Goal: Information Seeking & Learning: Learn about a topic

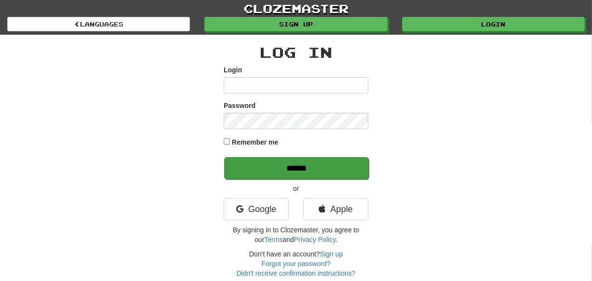
type input "********"
click at [280, 168] on input "******" at bounding box center [296, 168] width 145 height 22
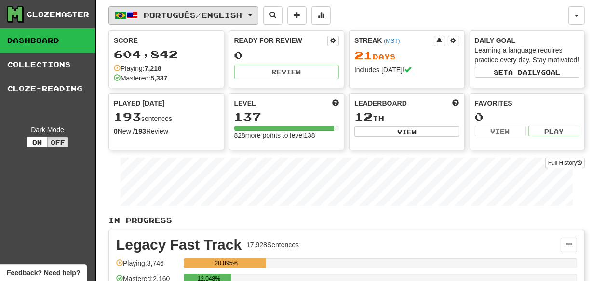
click at [241, 14] on span "Português / English" at bounding box center [193, 15] width 98 height 8
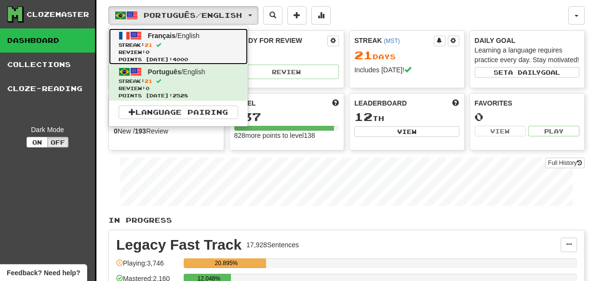
drag, startPoint x: 211, startPoint y: 50, endPoint x: 215, endPoint y: 53, distance: 5.0
click at [211, 51] on span "Review: 0" at bounding box center [178, 52] width 119 height 7
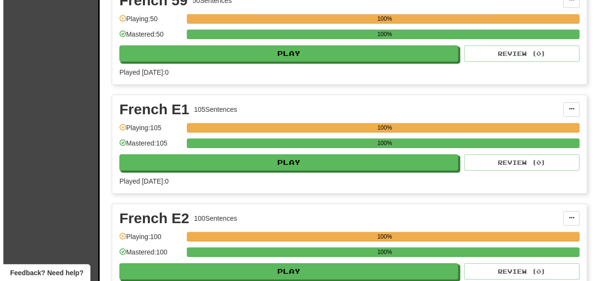
scroll to position [8954, 0]
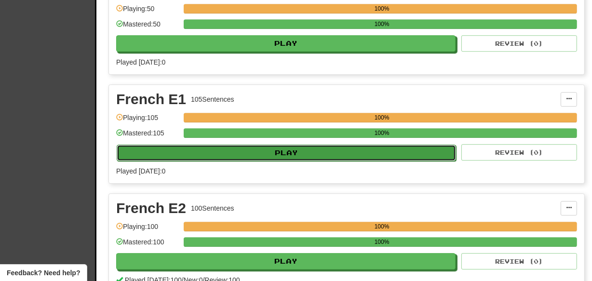
click at [289, 145] on button "Play" at bounding box center [286, 153] width 339 height 16
select select "***"
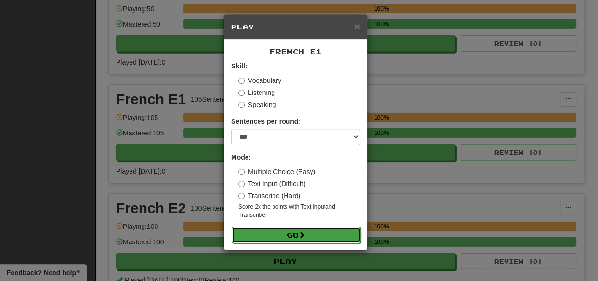
click at [270, 236] on button "Go" at bounding box center [296, 235] width 129 height 16
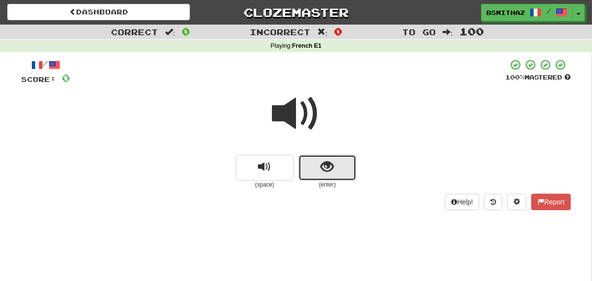
click at [320, 166] on button "show sentence" at bounding box center [327, 168] width 58 height 26
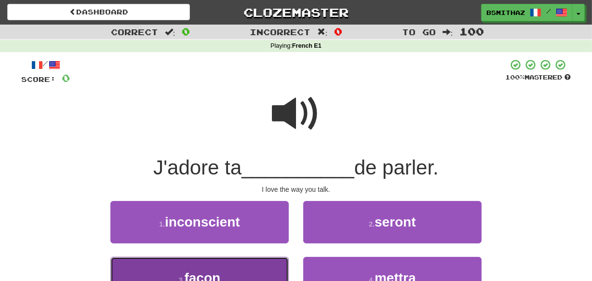
click at [267, 272] on button "3 . façon" at bounding box center [199, 278] width 178 height 42
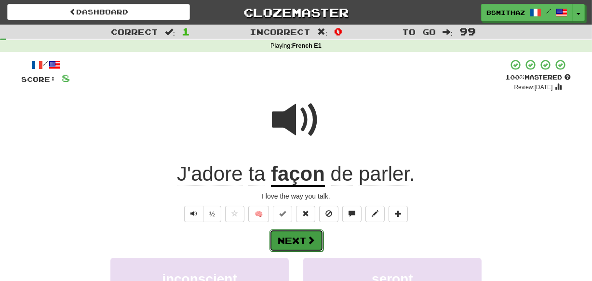
click at [297, 237] on button "Next" at bounding box center [296, 240] width 54 height 22
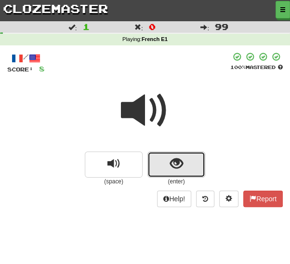
click at [163, 162] on button "show sentence" at bounding box center [176, 164] width 58 height 26
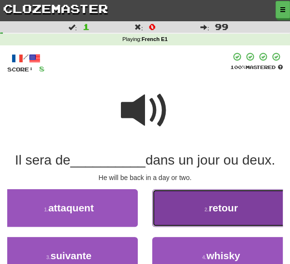
click at [219, 211] on span "retour" at bounding box center [223, 207] width 29 height 11
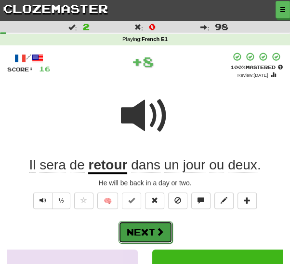
click at [148, 230] on button "Next" at bounding box center [146, 232] width 54 height 22
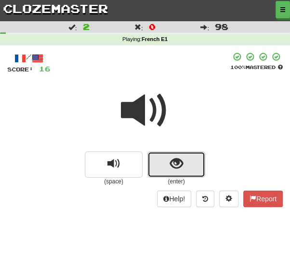
click at [178, 158] on span "show sentence" at bounding box center [176, 163] width 13 height 13
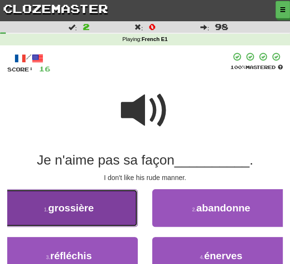
click at [126, 207] on button "1 . grossière" at bounding box center [69, 208] width 138 height 38
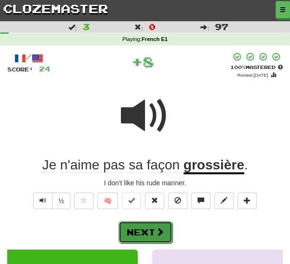
click at [154, 231] on button "Next" at bounding box center [146, 232] width 54 height 22
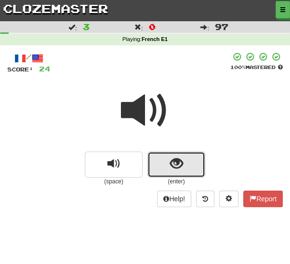
click at [171, 165] on span "show sentence" at bounding box center [176, 163] width 13 height 13
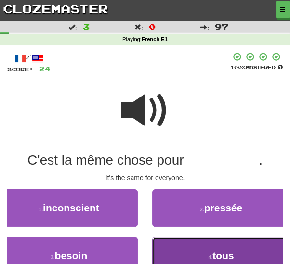
click at [202, 247] on button "4 . tous" at bounding box center [221, 256] width 138 height 38
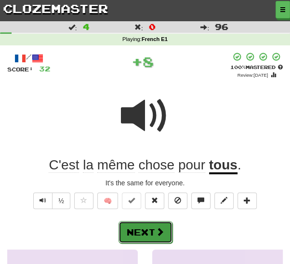
click at [154, 232] on button "Next" at bounding box center [146, 232] width 54 height 22
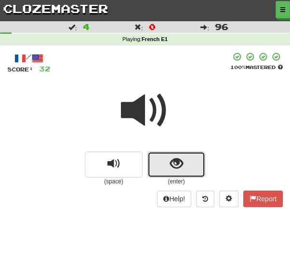
click at [180, 167] on span "show sentence" at bounding box center [176, 163] width 13 height 13
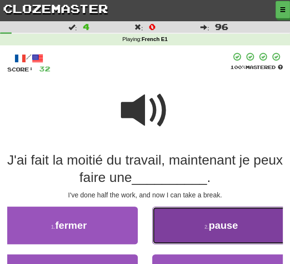
click at [250, 222] on button "2 . pause" at bounding box center [221, 225] width 138 height 38
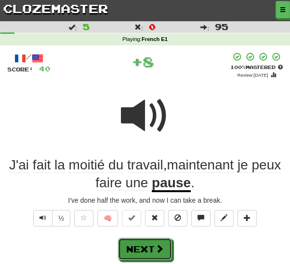
click at [149, 242] on button "Next" at bounding box center [145, 248] width 54 height 22
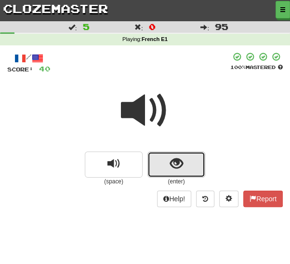
click at [182, 157] on span "show sentence" at bounding box center [176, 163] width 13 height 13
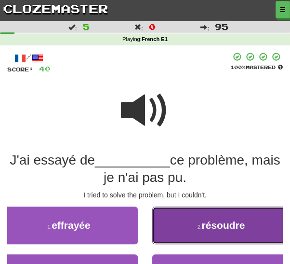
click at [236, 223] on span "résoudre" at bounding box center [222, 224] width 43 height 11
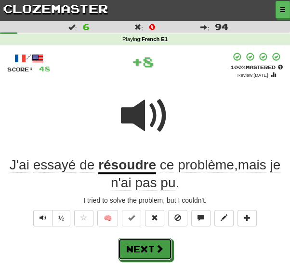
click at [151, 244] on button "Next" at bounding box center [145, 248] width 54 height 22
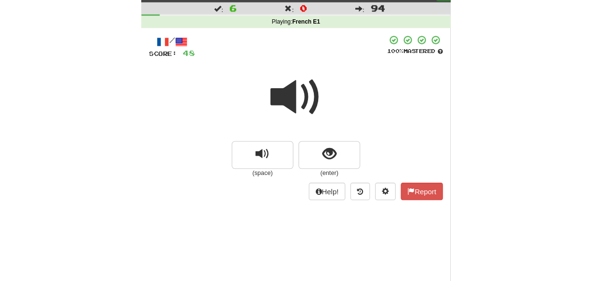
scroll to position [24, 0]
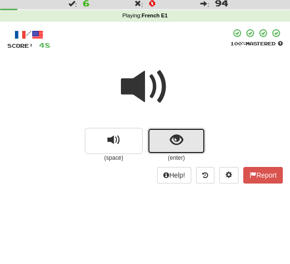
click at [191, 136] on button "show sentence" at bounding box center [176, 141] width 58 height 26
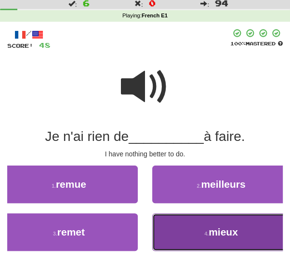
click at [203, 225] on button "4 . mieux" at bounding box center [221, 232] width 138 height 38
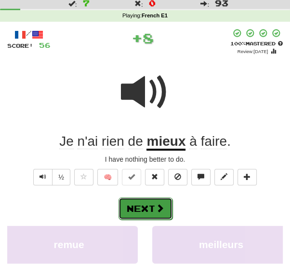
click at [147, 211] on button "Next" at bounding box center [146, 208] width 54 height 22
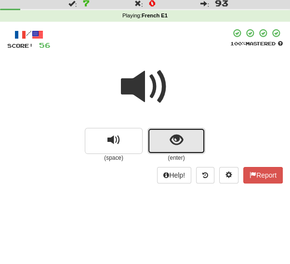
click at [169, 135] on button "show sentence" at bounding box center [176, 141] width 58 height 26
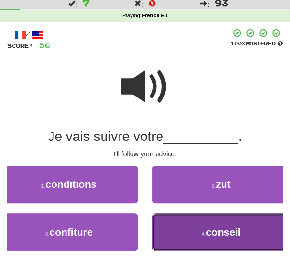
click at [183, 231] on button "4 . conseil" at bounding box center [221, 232] width 138 height 38
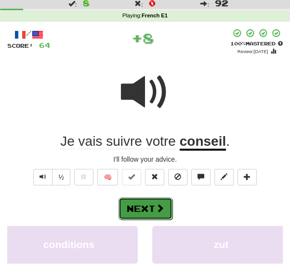
click at [145, 206] on button "Next" at bounding box center [146, 208] width 54 height 22
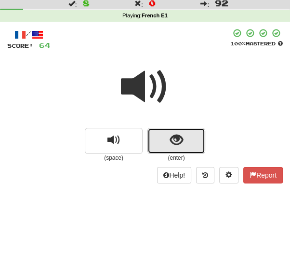
click at [177, 140] on span "show sentence" at bounding box center [176, 139] width 13 height 13
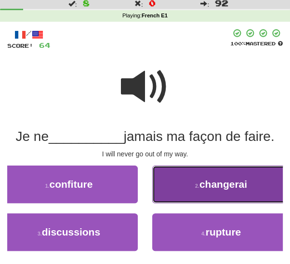
click at [221, 183] on span "changerai" at bounding box center [223, 183] width 48 height 11
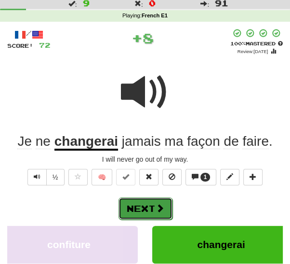
click at [156, 203] on span at bounding box center [160, 207] width 9 height 9
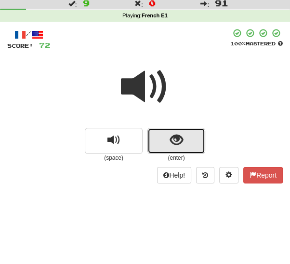
click at [166, 145] on button "show sentence" at bounding box center [176, 141] width 58 height 26
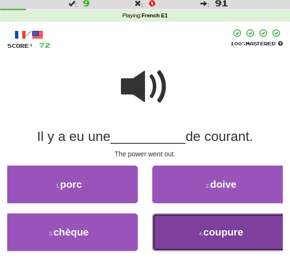
click at [182, 230] on button "4 . coupure" at bounding box center [221, 232] width 138 height 38
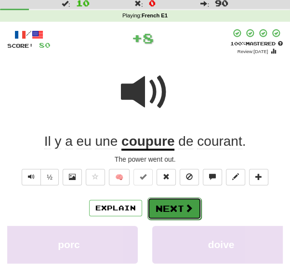
click at [165, 210] on button "Next" at bounding box center [174, 208] width 54 height 22
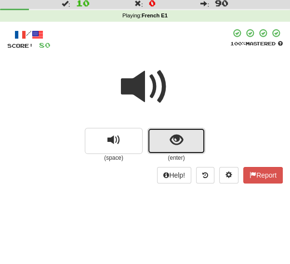
click at [164, 140] on button "show sentence" at bounding box center [176, 141] width 58 height 26
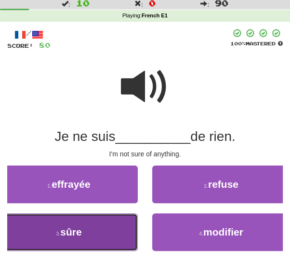
click at [104, 233] on button "3 . sûre" at bounding box center [69, 232] width 138 height 38
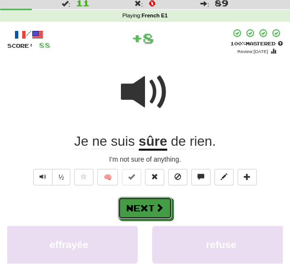
click at [149, 211] on button "Next" at bounding box center [145, 208] width 54 height 22
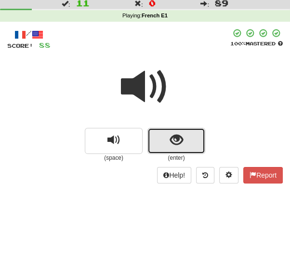
click at [175, 144] on span "show sentence" at bounding box center [176, 139] width 13 height 13
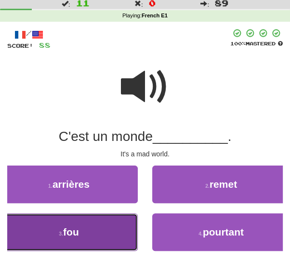
click at [115, 233] on button "3 . fou" at bounding box center [69, 232] width 138 height 38
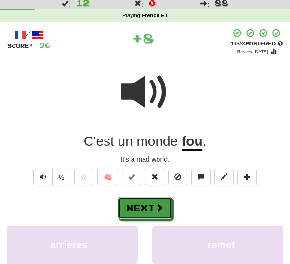
click at [148, 203] on button "Next" at bounding box center [145, 208] width 54 height 22
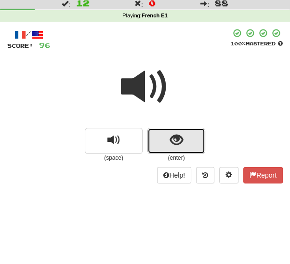
click at [163, 143] on button "show sentence" at bounding box center [176, 141] width 58 height 26
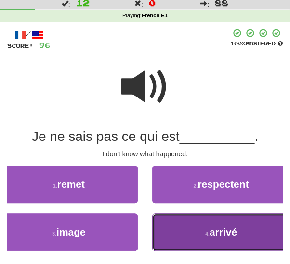
click at [167, 230] on button "4 . arrivé" at bounding box center [221, 232] width 138 height 38
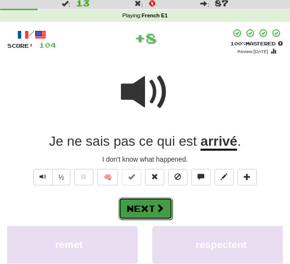
click at [160, 210] on span at bounding box center [160, 207] width 9 height 9
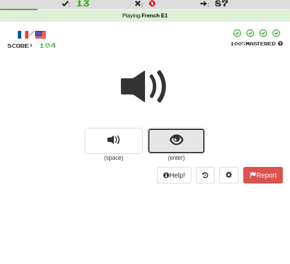
click at [161, 140] on button "show sentence" at bounding box center [176, 141] width 58 height 26
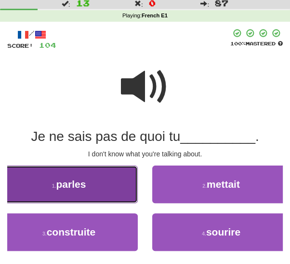
click at [77, 185] on span "parles" at bounding box center [71, 183] width 30 height 11
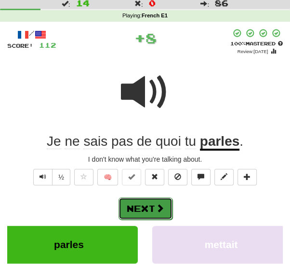
click at [160, 211] on span at bounding box center [160, 207] width 9 height 9
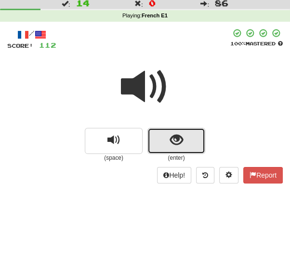
click at [180, 141] on span "show sentence" at bounding box center [176, 139] width 13 height 13
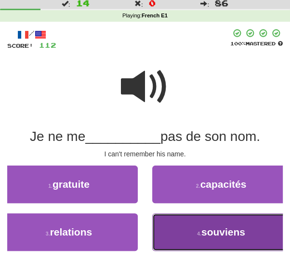
click at [181, 232] on button "4 . souviens" at bounding box center [221, 232] width 138 height 38
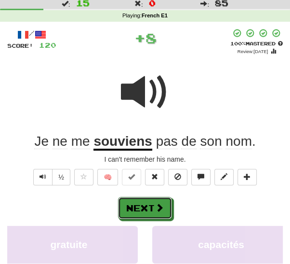
click at [142, 203] on button "Next" at bounding box center [145, 208] width 54 height 22
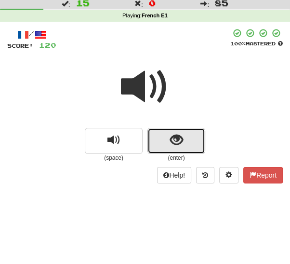
click at [160, 146] on button "show sentence" at bounding box center [176, 141] width 58 height 26
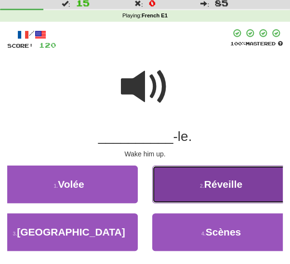
click at [171, 190] on button "2 . Réveille" at bounding box center [221, 184] width 138 height 38
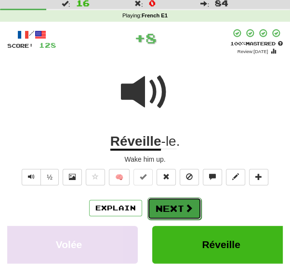
click at [157, 206] on button "Next" at bounding box center [174, 208] width 54 height 22
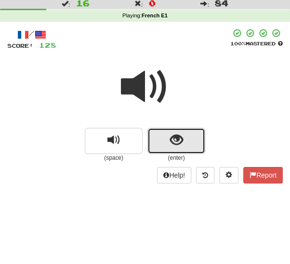
click at [158, 147] on button "show sentence" at bounding box center [176, 141] width 58 height 26
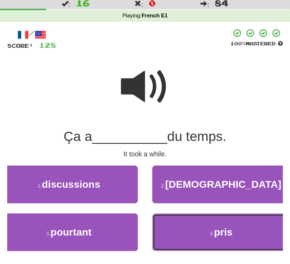
drag, startPoint x: 188, startPoint y: 226, endPoint x: 179, endPoint y: 218, distance: 12.0
click at [188, 226] on button "4 . pris" at bounding box center [221, 232] width 138 height 38
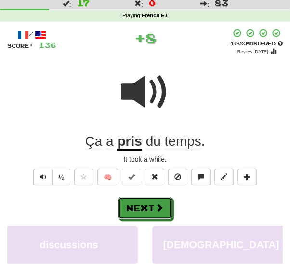
click at [151, 207] on button "Next" at bounding box center [145, 208] width 54 height 22
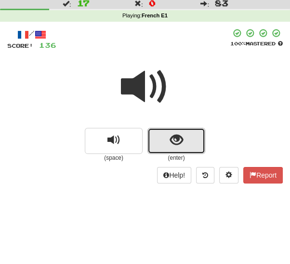
drag, startPoint x: 158, startPoint y: 142, endPoint x: 157, endPoint y: 148, distance: 6.3
click at [158, 143] on button "show sentence" at bounding box center [176, 141] width 58 height 26
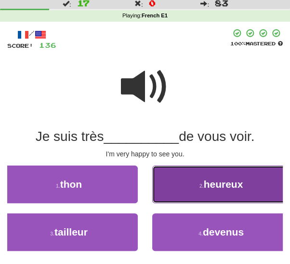
click at [163, 188] on button "2 . heureux" at bounding box center [221, 184] width 138 height 38
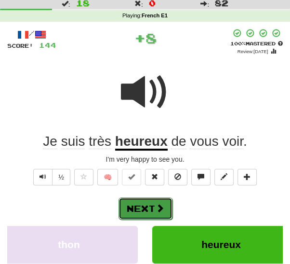
click at [147, 204] on button "Next" at bounding box center [146, 208] width 54 height 22
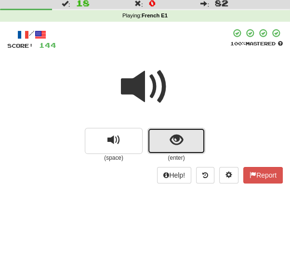
click at [166, 146] on button "show sentence" at bounding box center [176, 141] width 58 height 26
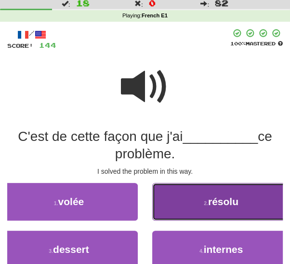
click at [175, 208] on button "2 . résolu" at bounding box center [221, 202] width 138 height 38
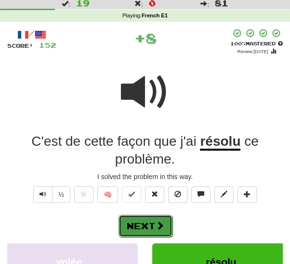
click at [152, 221] on button "Next" at bounding box center [146, 225] width 54 height 22
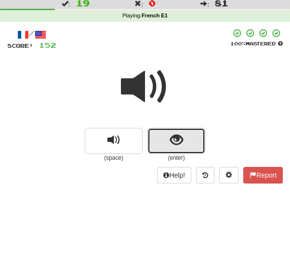
click at [165, 142] on button "show sentence" at bounding box center [176, 141] width 58 height 26
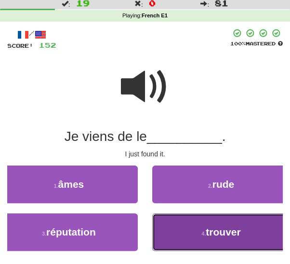
click at [178, 220] on button "4 . trouver" at bounding box center [221, 232] width 138 height 38
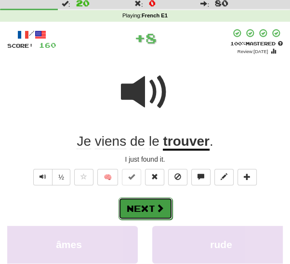
click at [160, 206] on span at bounding box center [160, 207] width 9 height 9
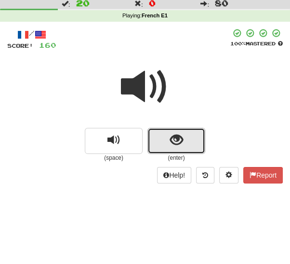
click at [161, 144] on button "show sentence" at bounding box center [176, 141] width 58 height 26
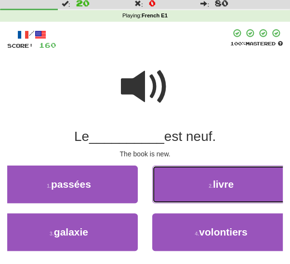
click at [189, 184] on button "2 . livre" at bounding box center [221, 184] width 138 height 38
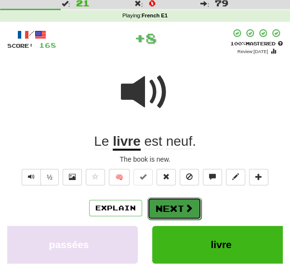
click at [155, 204] on button "Next" at bounding box center [174, 208] width 54 height 22
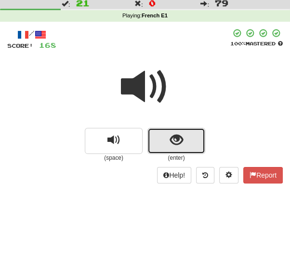
click at [161, 143] on button "show sentence" at bounding box center [176, 141] width 58 height 26
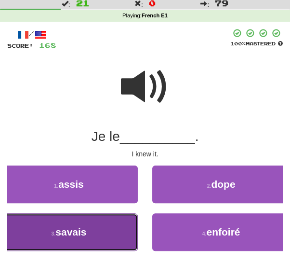
click at [102, 226] on button "3 . savais" at bounding box center [69, 232] width 138 height 38
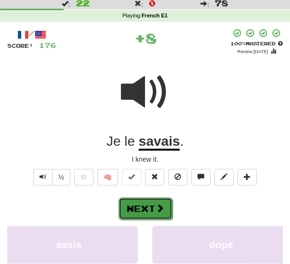
click at [138, 208] on button "Next" at bounding box center [146, 208] width 54 height 22
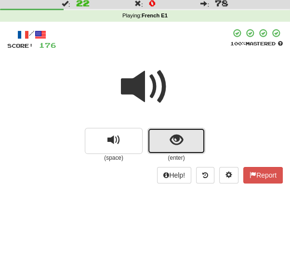
click at [159, 142] on button "show sentence" at bounding box center [176, 141] width 58 height 26
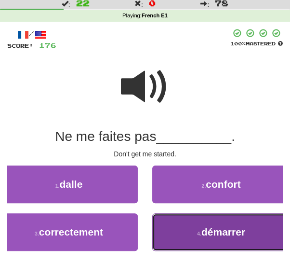
click at [169, 233] on button "4 . démarrer" at bounding box center [221, 232] width 138 height 38
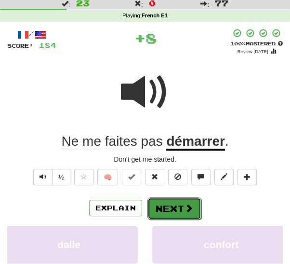
click at [158, 211] on button "Next" at bounding box center [174, 208] width 54 height 22
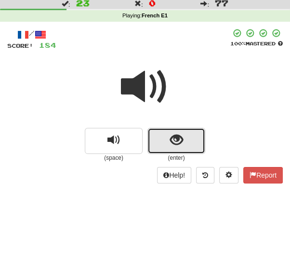
click at [169, 140] on button "show sentence" at bounding box center [176, 141] width 58 height 26
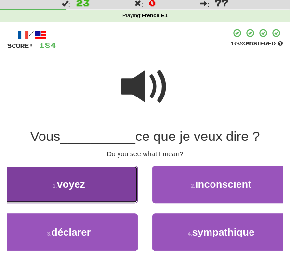
click at [87, 192] on button "1 . voyez" at bounding box center [69, 184] width 138 height 38
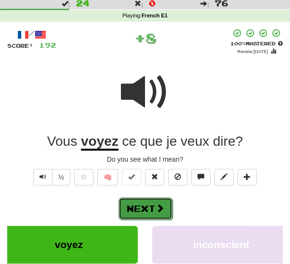
click at [145, 203] on button "Next" at bounding box center [146, 208] width 54 height 22
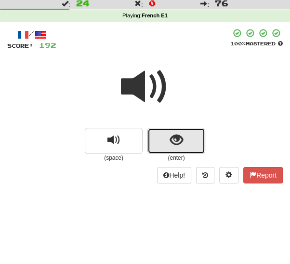
click at [157, 144] on button "show sentence" at bounding box center [176, 141] width 58 height 26
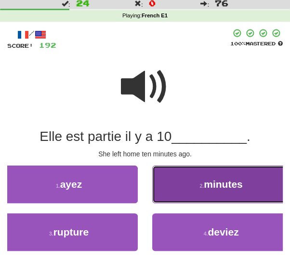
click at [173, 187] on button "2 . minutes" at bounding box center [221, 184] width 138 height 38
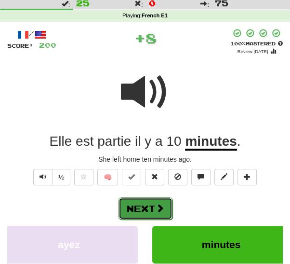
click at [147, 206] on button "Next" at bounding box center [146, 208] width 54 height 22
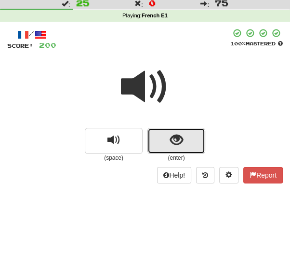
click at [157, 145] on button "show sentence" at bounding box center [176, 141] width 58 height 26
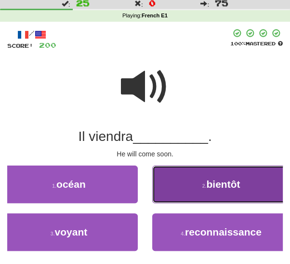
click at [173, 184] on button "2 . bientôt" at bounding box center [221, 184] width 138 height 38
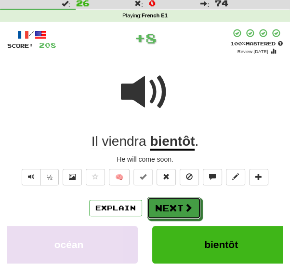
drag, startPoint x: 162, startPoint y: 207, endPoint x: 162, endPoint y: 198, distance: 9.6
click at [161, 207] on button "Next" at bounding box center [174, 208] width 54 height 22
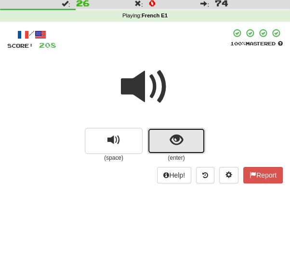
click at [156, 145] on button "show sentence" at bounding box center [176, 141] width 58 height 26
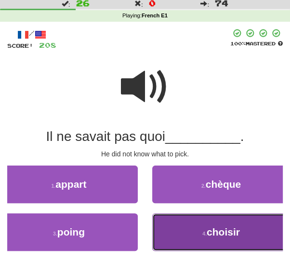
click at [181, 227] on button "4 . choisir" at bounding box center [221, 232] width 138 height 38
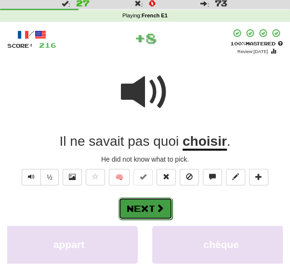
click at [164, 206] on button "Next" at bounding box center [146, 208] width 54 height 22
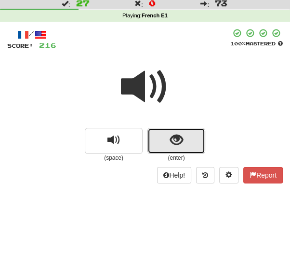
click at [159, 141] on button "show sentence" at bounding box center [176, 141] width 58 height 26
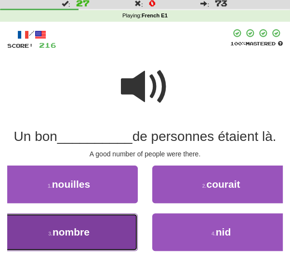
click at [80, 230] on span "nombre" at bounding box center [71, 231] width 37 height 11
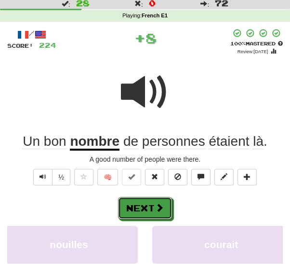
drag, startPoint x: 135, startPoint y: 208, endPoint x: 140, endPoint y: 199, distance: 9.3
click at [135, 207] on button "Next" at bounding box center [145, 208] width 54 height 22
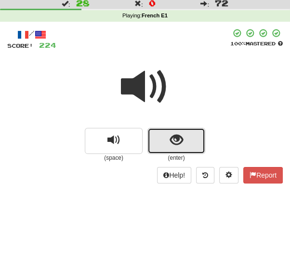
click at [152, 140] on button "show sentence" at bounding box center [176, 141] width 58 height 26
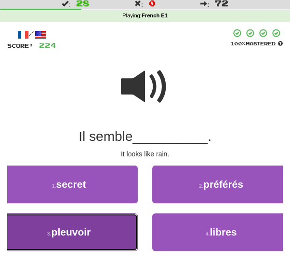
drag, startPoint x: 88, startPoint y: 233, endPoint x: 97, endPoint y: 226, distance: 11.5
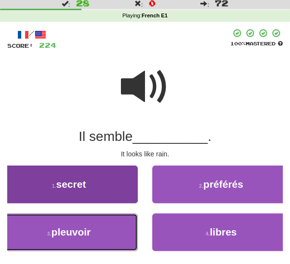
click at [89, 232] on span "pleuvoir" at bounding box center [72, 231] width 40 height 11
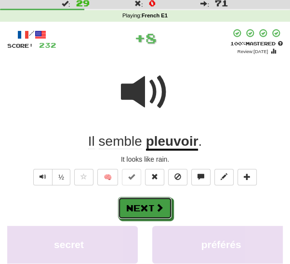
drag, startPoint x: 148, startPoint y: 209, endPoint x: 159, endPoint y: 200, distance: 14.1
click at [148, 208] on button "Next" at bounding box center [145, 208] width 54 height 22
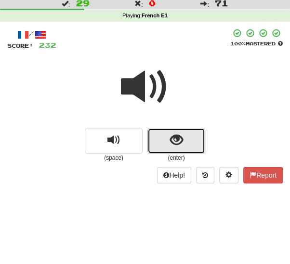
click at [158, 141] on button "show sentence" at bounding box center [176, 141] width 58 height 26
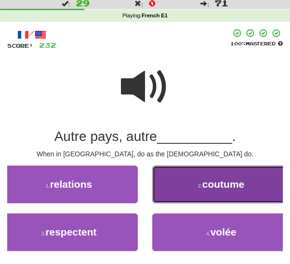
click at [181, 194] on button "2 . coutume" at bounding box center [221, 184] width 138 height 38
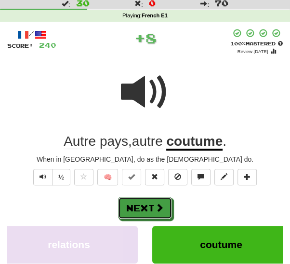
click at [145, 207] on button "Next" at bounding box center [145, 208] width 54 height 22
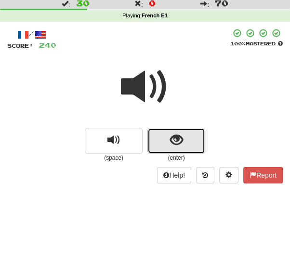
click at [179, 140] on span "show sentence" at bounding box center [176, 139] width 13 height 13
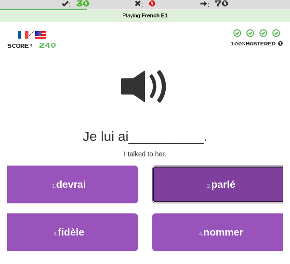
click at [168, 185] on button "2 . parlé" at bounding box center [221, 184] width 138 height 38
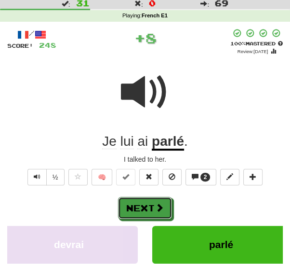
click at [159, 203] on span at bounding box center [159, 207] width 9 height 9
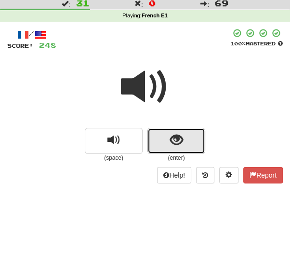
click at [166, 145] on button "show sentence" at bounding box center [176, 141] width 58 height 26
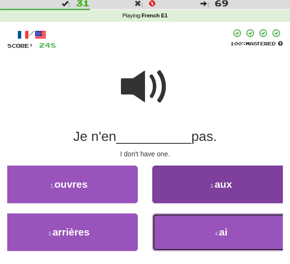
click at [176, 232] on button "4 . ai" at bounding box center [221, 232] width 138 height 38
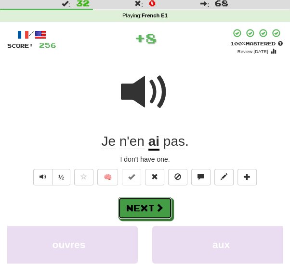
click at [145, 209] on button "Next" at bounding box center [145, 208] width 54 height 22
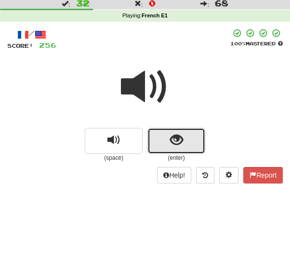
click at [154, 142] on button "show sentence" at bounding box center [176, 141] width 58 height 26
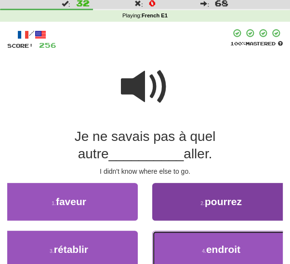
click at [210, 250] on span "endroit" at bounding box center [223, 248] width 34 height 11
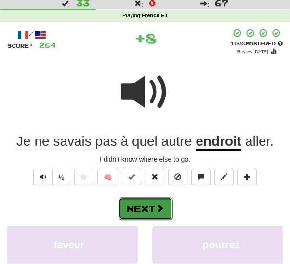
click at [157, 205] on span at bounding box center [160, 207] width 9 height 9
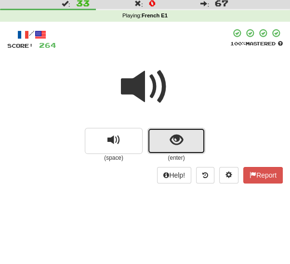
click at [170, 139] on span "show sentence" at bounding box center [176, 139] width 13 height 13
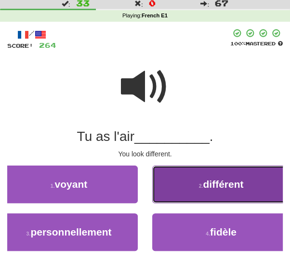
click at [169, 187] on button "2 . différent" at bounding box center [221, 184] width 138 height 38
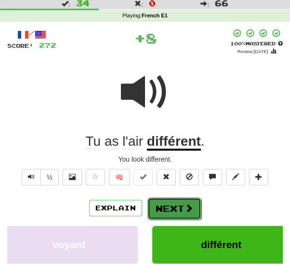
click at [159, 203] on button "Next" at bounding box center [174, 208] width 54 height 22
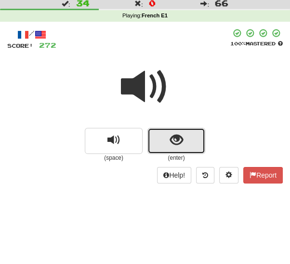
click at [166, 140] on button "show sentence" at bounding box center [176, 141] width 58 height 26
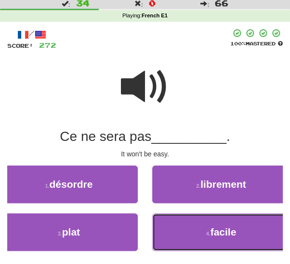
drag, startPoint x: 190, startPoint y: 230, endPoint x: 182, endPoint y: 218, distance: 14.5
click at [190, 229] on button "4 . facile" at bounding box center [221, 232] width 138 height 38
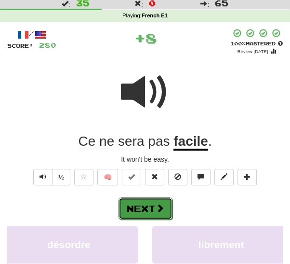
click at [161, 206] on span at bounding box center [160, 207] width 9 height 9
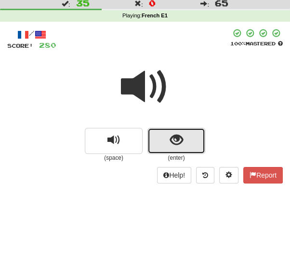
click at [172, 136] on span "show sentence" at bounding box center [176, 139] width 13 height 13
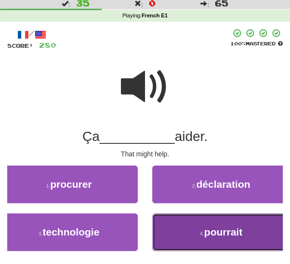
click at [183, 229] on button "4 . pourrait" at bounding box center [221, 232] width 138 height 38
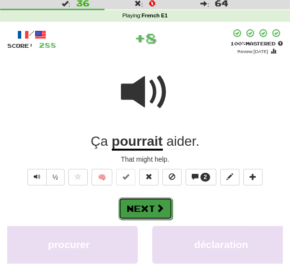
click at [161, 202] on button "Next" at bounding box center [146, 208] width 54 height 22
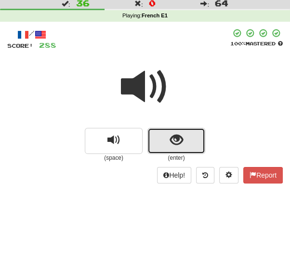
click at [166, 140] on button "show sentence" at bounding box center [176, 141] width 58 height 26
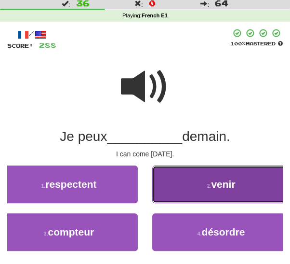
click at [193, 189] on button "2 . venir" at bounding box center [221, 184] width 138 height 38
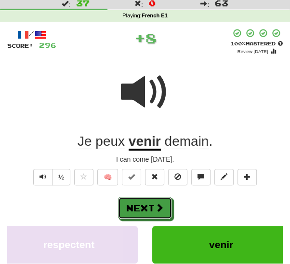
click at [159, 207] on span at bounding box center [159, 207] width 9 height 9
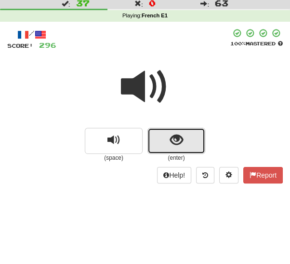
click at [171, 141] on span "show sentence" at bounding box center [176, 139] width 13 height 13
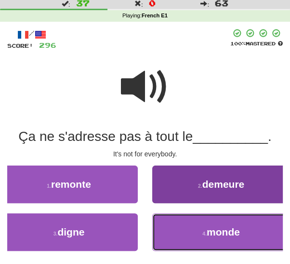
click at [182, 234] on button "4 . monde" at bounding box center [221, 232] width 138 height 38
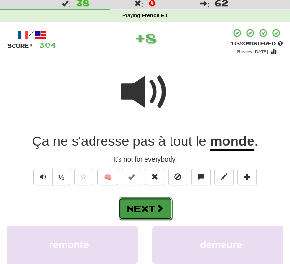
click at [164, 211] on span at bounding box center [160, 207] width 9 height 9
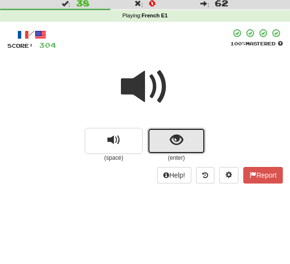
drag, startPoint x: 166, startPoint y: 141, endPoint x: 149, endPoint y: 160, distance: 25.6
click at [166, 141] on button "show sentence" at bounding box center [176, 141] width 58 height 26
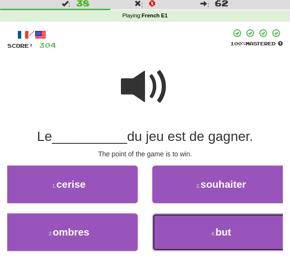
drag, startPoint x: 173, startPoint y: 228, endPoint x: 169, endPoint y: 223, distance: 6.5
click at [173, 227] on button "4 . but" at bounding box center [221, 232] width 138 height 38
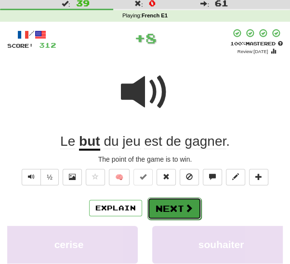
click at [159, 207] on button "Next" at bounding box center [174, 208] width 54 height 22
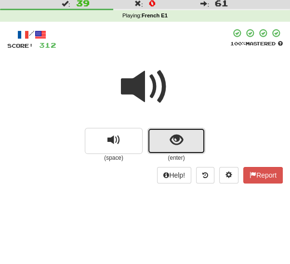
click at [166, 140] on button "show sentence" at bounding box center [176, 141] width 58 height 26
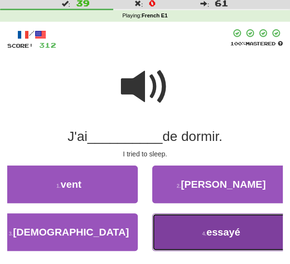
click at [185, 231] on button "4 . essayé" at bounding box center [221, 232] width 138 height 38
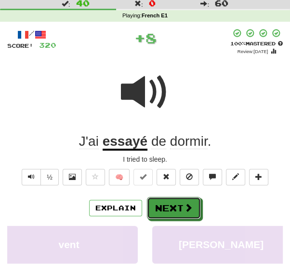
click at [170, 209] on button "Next" at bounding box center [174, 208] width 54 height 22
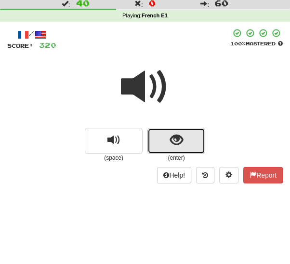
click at [165, 144] on button "show sentence" at bounding box center [176, 141] width 58 height 26
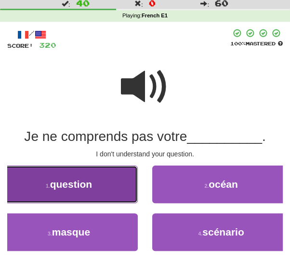
click at [110, 192] on button "1 . question" at bounding box center [69, 184] width 138 height 38
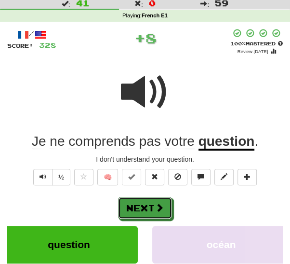
click at [158, 211] on span at bounding box center [159, 207] width 9 height 9
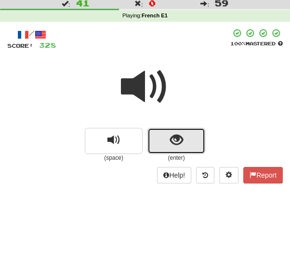
click at [172, 144] on span "show sentence" at bounding box center [176, 139] width 13 height 13
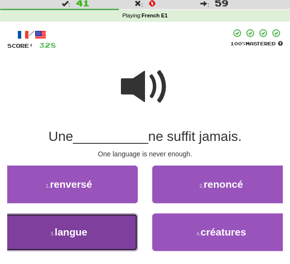
click at [111, 230] on button "3 . langue" at bounding box center [69, 232] width 138 height 38
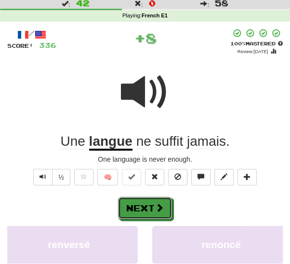
click at [145, 212] on button "Next" at bounding box center [145, 208] width 54 height 22
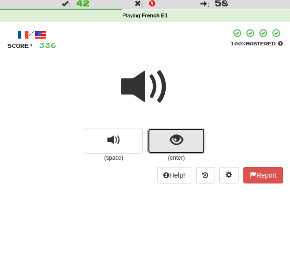
drag, startPoint x: 155, startPoint y: 145, endPoint x: 143, endPoint y: 161, distance: 20.3
click at [155, 146] on button "show sentence" at bounding box center [176, 141] width 58 height 26
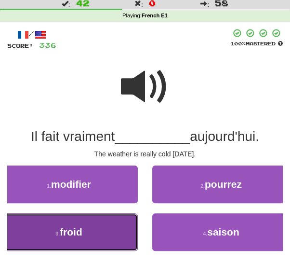
click at [108, 226] on button "3 . froid" at bounding box center [69, 232] width 138 height 38
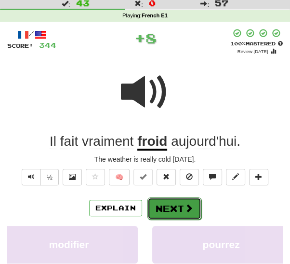
click at [158, 212] on button "Next" at bounding box center [174, 208] width 54 height 22
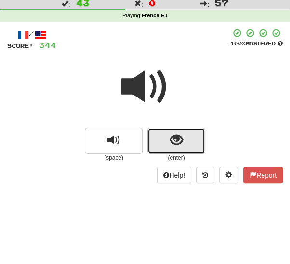
click at [155, 145] on button "show sentence" at bounding box center [176, 141] width 58 height 26
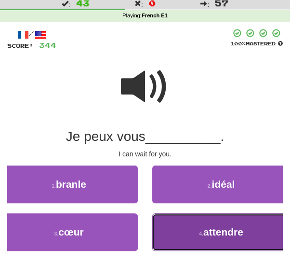
click at [205, 234] on span "attendre" at bounding box center [223, 231] width 40 height 11
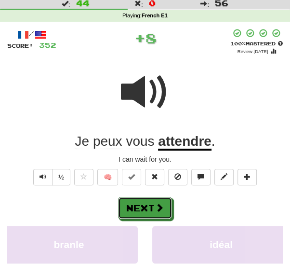
click at [152, 208] on button "Next" at bounding box center [145, 208] width 54 height 22
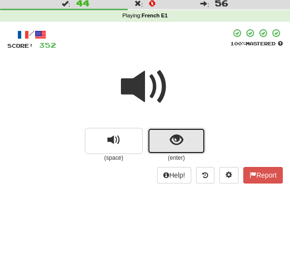
click at [170, 143] on span "show sentence" at bounding box center [176, 139] width 13 height 13
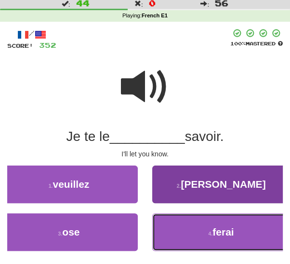
click at [191, 230] on button "4 . ferai" at bounding box center [221, 232] width 138 height 38
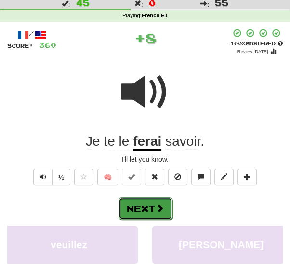
click at [154, 207] on button "Next" at bounding box center [146, 208] width 54 height 22
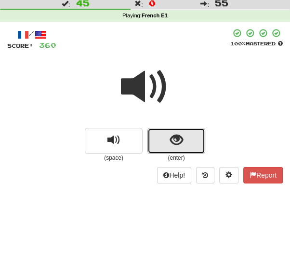
drag, startPoint x: 158, startPoint y: 141, endPoint x: 154, endPoint y: 146, distance: 6.3
click at [158, 141] on button "show sentence" at bounding box center [176, 141] width 58 height 26
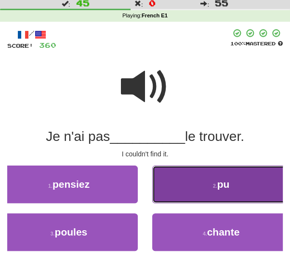
click at [170, 191] on button "2 . pu" at bounding box center [221, 184] width 138 height 38
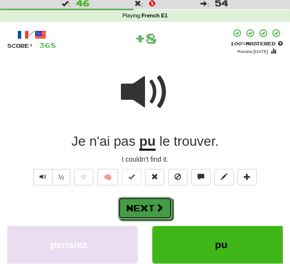
click at [142, 202] on button "Next" at bounding box center [145, 208] width 54 height 22
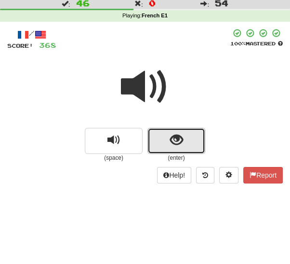
drag, startPoint x: 164, startPoint y: 142, endPoint x: 162, endPoint y: 148, distance: 6.9
click at [164, 142] on button "show sentence" at bounding box center [176, 141] width 58 height 26
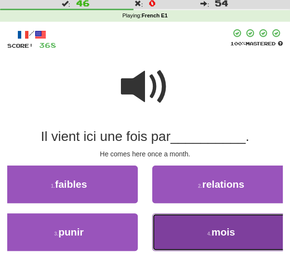
click at [201, 230] on button "4 . mois" at bounding box center [221, 232] width 138 height 38
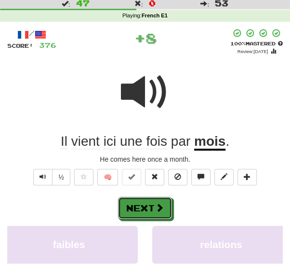
click at [149, 207] on button "Next" at bounding box center [145, 208] width 54 height 22
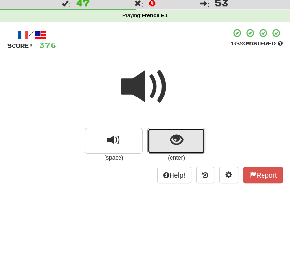
drag, startPoint x: 160, startPoint y: 141, endPoint x: 158, endPoint y: 146, distance: 5.8
click at [160, 142] on button "show sentence" at bounding box center [176, 141] width 58 height 26
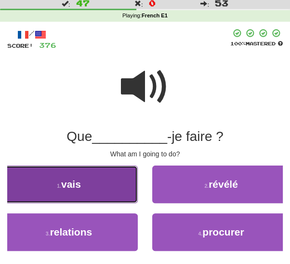
click at [103, 186] on button "1 . vais" at bounding box center [69, 184] width 138 height 38
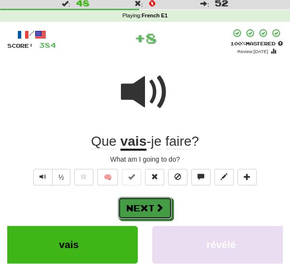
click at [142, 206] on button "Next" at bounding box center [145, 208] width 54 height 22
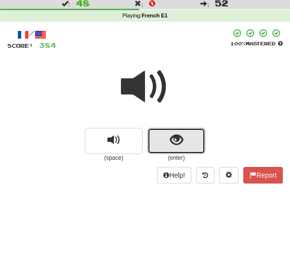
click at [166, 145] on button "show sentence" at bounding box center [176, 141] width 58 height 26
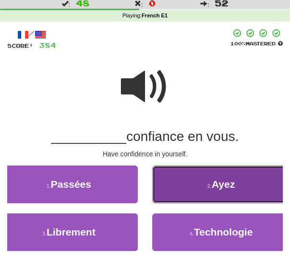
click at [176, 184] on button "2 . Ayez" at bounding box center [221, 184] width 138 height 38
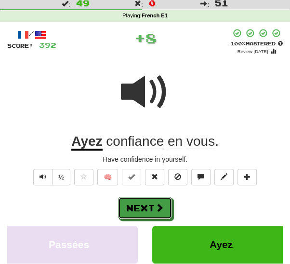
drag, startPoint x: 150, startPoint y: 202, endPoint x: 152, endPoint y: 197, distance: 5.2
click at [150, 202] on button "Next" at bounding box center [145, 208] width 54 height 22
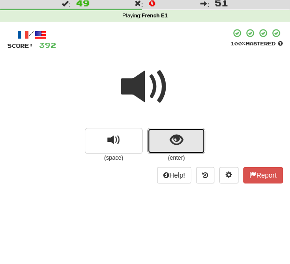
drag, startPoint x: 154, startPoint y: 147, endPoint x: 141, endPoint y: 164, distance: 20.6
click at [154, 148] on button "show sentence" at bounding box center [176, 141] width 58 height 26
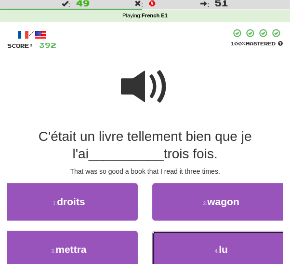
drag, startPoint x: 201, startPoint y: 252, endPoint x: 174, endPoint y: 237, distance: 30.7
click at [199, 250] on button "4 . lu" at bounding box center [221, 249] width 138 height 38
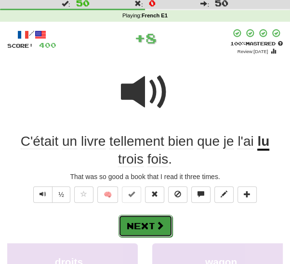
click at [154, 221] on button "Next" at bounding box center [146, 225] width 54 height 22
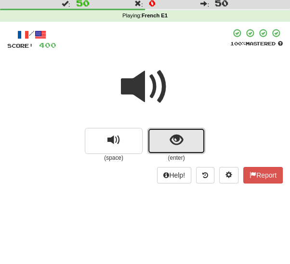
click at [176, 143] on span "show sentence" at bounding box center [176, 139] width 13 height 13
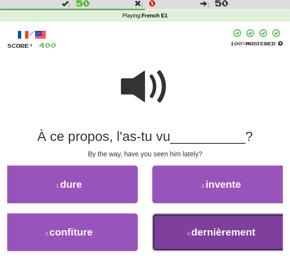
click at [178, 232] on button "4 . dernièrement" at bounding box center [221, 232] width 138 height 38
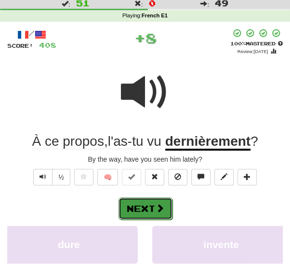
click at [160, 210] on span at bounding box center [160, 207] width 9 height 9
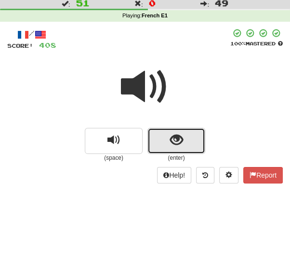
click at [171, 144] on span "show sentence" at bounding box center [176, 139] width 13 height 13
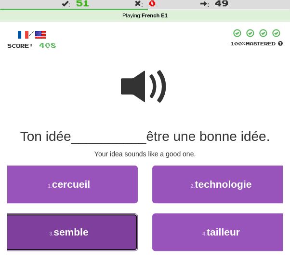
click at [86, 230] on span "semble" at bounding box center [70, 231] width 35 height 11
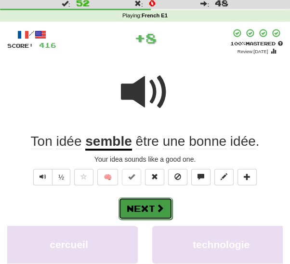
click at [142, 211] on button "Next" at bounding box center [146, 208] width 54 height 22
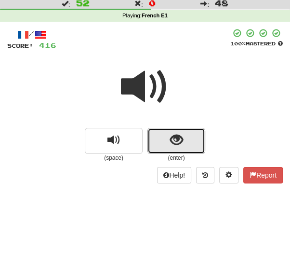
drag, startPoint x: 159, startPoint y: 140, endPoint x: 158, endPoint y: 146, distance: 6.9
click at [159, 140] on button "show sentence" at bounding box center [176, 141] width 58 height 26
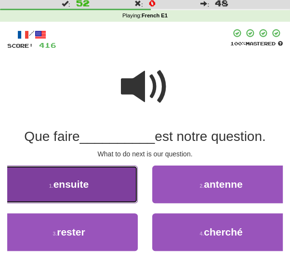
click at [96, 192] on button "1 . ensuite" at bounding box center [69, 184] width 138 height 38
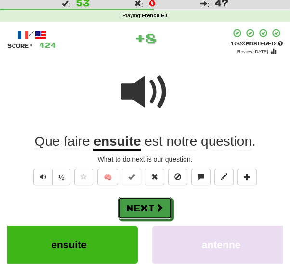
click at [140, 206] on button "Next" at bounding box center [145, 208] width 54 height 22
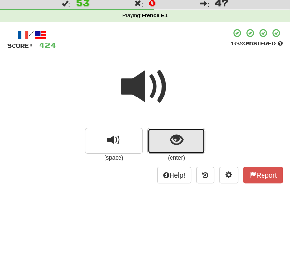
click at [163, 138] on button "show sentence" at bounding box center [176, 141] width 58 height 26
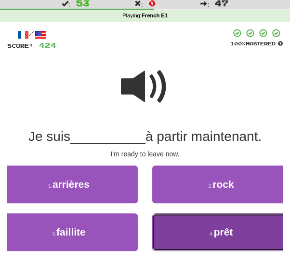
click at [170, 222] on button "4 . prêt" at bounding box center [221, 232] width 138 height 38
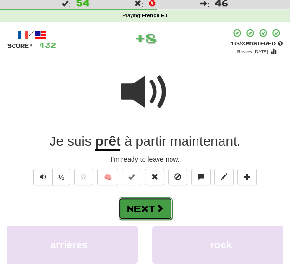
click at [156, 205] on span at bounding box center [160, 207] width 9 height 9
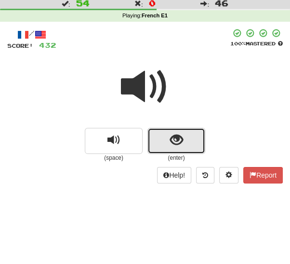
click at [157, 145] on button "show sentence" at bounding box center [176, 141] width 58 height 26
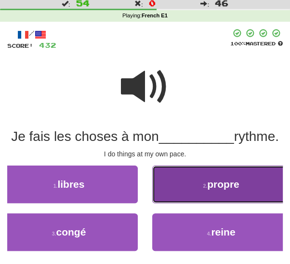
click at [166, 190] on button "2 . propre" at bounding box center [221, 184] width 138 height 38
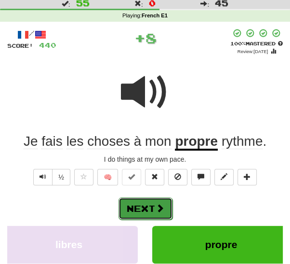
click at [153, 206] on button "Next" at bounding box center [146, 208] width 54 height 22
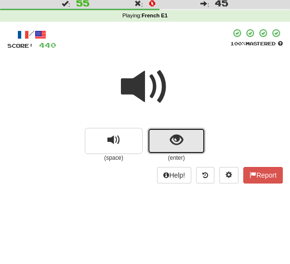
drag, startPoint x: 159, startPoint y: 142, endPoint x: 154, endPoint y: 147, distance: 7.5
click at [159, 143] on button "show sentence" at bounding box center [176, 141] width 58 height 26
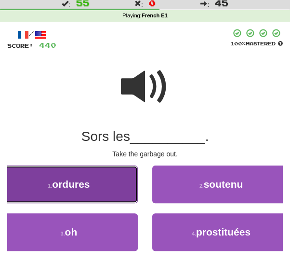
click at [100, 188] on button "1 . ordures" at bounding box center [69, 184] width 138 height 38
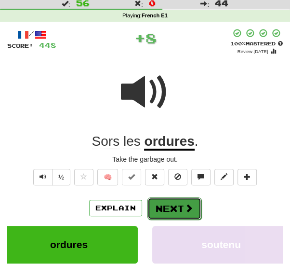
click at [177, 210] on button "Next" at bounding box center [174, 208] width 54 height 22
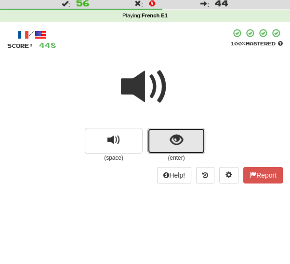
drag, startPoint x: 165, startPoint y: 144, endPoint x: 156, endPoint y: 164, distance: 22.6
click at [165, 145] on button "show sentence" at bounding box center [176, 141] width 58 height 26
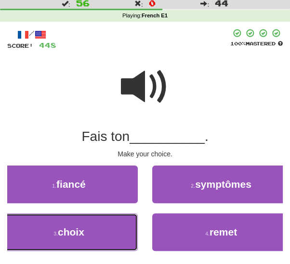
drag, startPoint x: 104, startPoint y: 225, endPoint x: 119, endPoint y: 219, distance: 16.4
click at [104, 225] on button "3 . choix" at bounding box center [69, 232] width 138 height 38
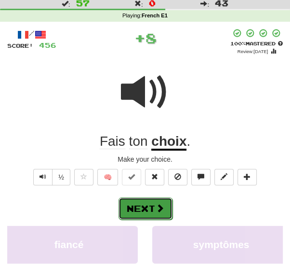
click at [151, 201] on button "Next" at bounding box center [146, 208] width 54 height 22
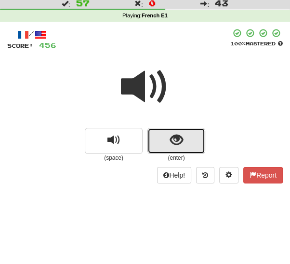
click at [170, 145] on span "show sentence" at bounding box center [176, 139] width 13 height 13
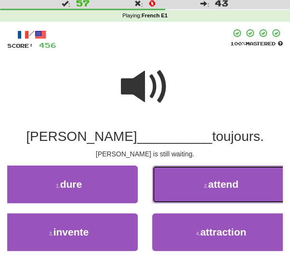
drag, startPoint x: 182, startPoint y: 183, endPoint x: 173, endPoint y: 194, distance: 13.4
click at [182, 184] on button "2 . attend" at bounding box center [221, 184] width 138 height 38
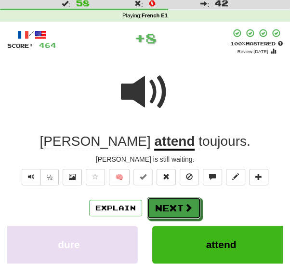
click at [156, 205] on button "Next" at bounding box center [174, 208] width 54 height 22
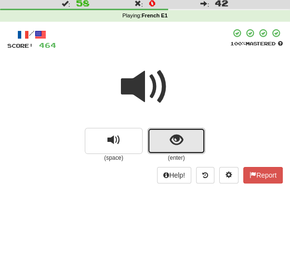
click at [167, 145] on button "show sentence" at bounding box center [176, 141] width 58 height 26
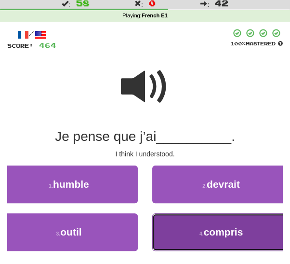
click at [178, 232] on button "4 . compris" at bounding box center [221, 232] width 138 height 38
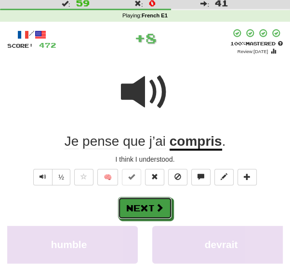
drag, startPoint x: 152, startPoint y: 209, endPoint x: 159, endPoint y: 206, distance: 7.3
click at [152, 208] on button "Next" at bounding box center [145, 208] width 54 height 22
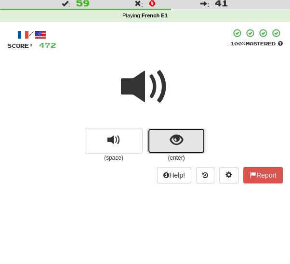
click at [160, 143] on button "show sentence" at bounding box center [176, 141] width 58 height 26
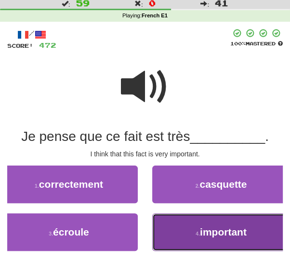
click at [188, 232] on button "4 . important" at bounding box center [221, 232] width 138 height 38
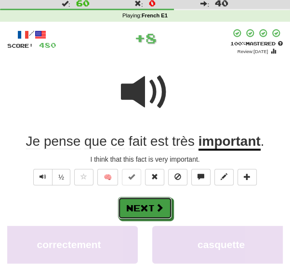
click at [157, 206] on span at bounding box center [159, 207] width 9 height 9
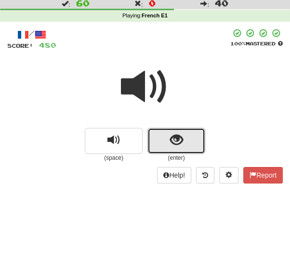
click at [155, 145] on button "show sentence" at bounding box center [176, 141] width 58 height 26
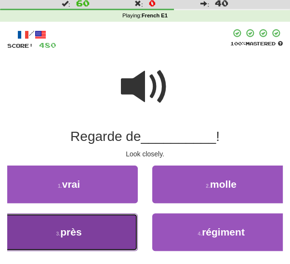
click at [110, 229] on button "3 . près" at bounding box center [69, 232] width 138 height 38
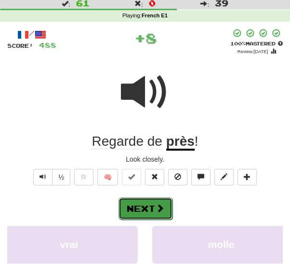
click at [142, 207] on button "Next" at bounding box center [146, 208] width 54 height 22
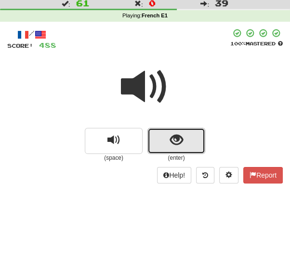
drag, startPoint x: 154, startPoint y: 141, endPoint x: 152, endPoint y: 146, distance: 5.6
click at [154, 141] on button "show sentence" at bounding box center [176, 141] width 58 height 26
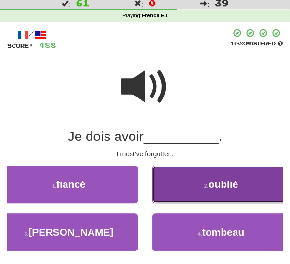
click at [188, 186] on button "2 . oublié" at bounding box center [221, 184] width 138 height 38
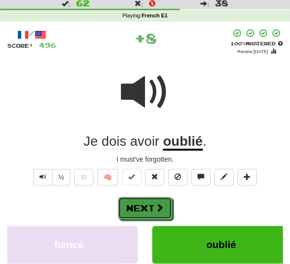
drag, startPoint x: 159, startPoint y: 208, endPoint x: 170, endPoint y: 194, distance: 17.6
click at [159, 208] on span at bounding box center [159, 207] width 9 height 9
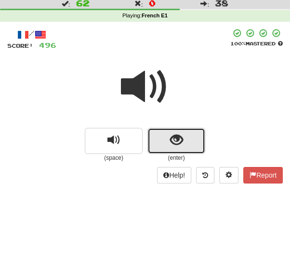
click at [156, 142] on button "show sentence" at bounding box center [176, 141] width 58 height 26
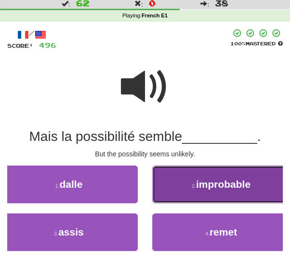
click at [171, 186] on button "2 . improbable" at bounding box center [221, 184] width 138 height 38
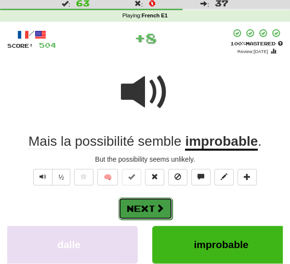
click at [143, 202] on button "Next" at bounding box center [146, 208] width 54 height 22
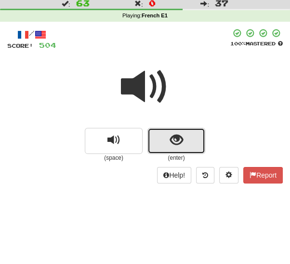
click at [156, 150] on button "show sentence" at bounding box center [176, 141] width 58 height 26
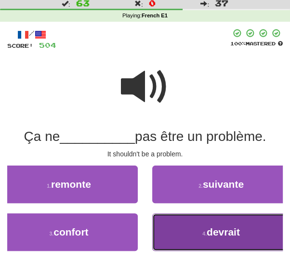
click at [172, 226] on button "4 . devrait" at bounding box center [221, 232] width 138 height 38
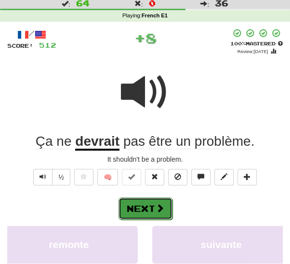
click at [154, 203] on button "Next" at bounding box center [146, 208] width 54 height 22
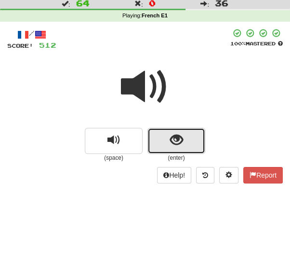
click at [159, 141] on button "show sentence" at bounding box center [176, 141] width 58 height 26
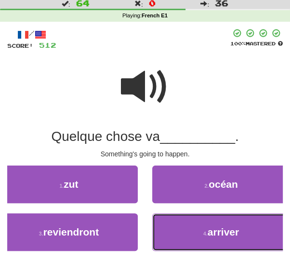
click at [183, 224] on button "4 . arriver" at bounding box center [221, 232] width 138 height 38
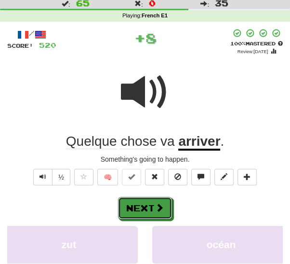
drag, startPoint x: 154, startPoint y: 211, endPoint x: 162, endPoint y: 201, distance: 13.7
click at [153, 211] on button "Next" at bounding box center [145, 208] width 54 height 22
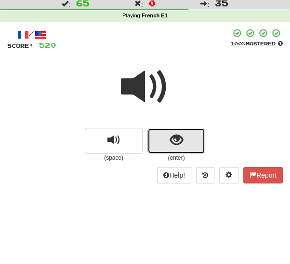
click at [154, 146] on button "show sentence" at bounding box center [176, 141] width 58 height 26
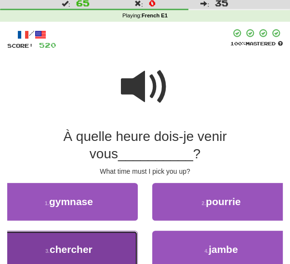
click at [85, 248] on span "chercher" at bounding box center [71, 248] width 43 height 11
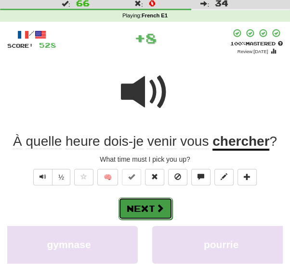
click at [150, 207] on button "Next" at bounding box center [146, 208] width 54 height 22
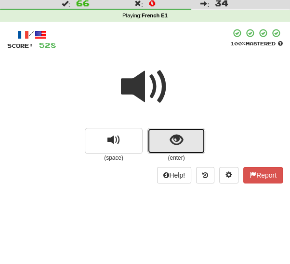
click at [171, 145] on span "show sentence" at bounding box center [176, 139] width 13 height 13
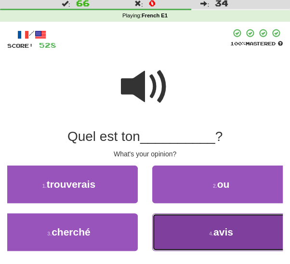
click at [182, 234] on button "4 . avis" at bounding box center [221, 232] width 138 height 38
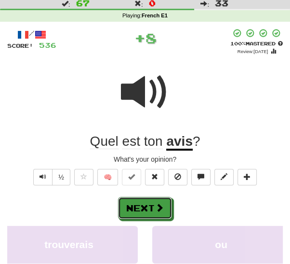
click at [141, 208] on button "Next" at bounding box center [145, 208] width 54 height 22
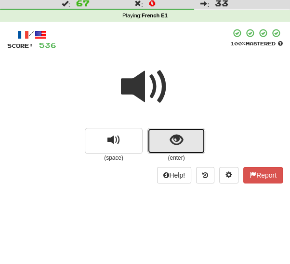
click at [173, 148] on button "show sentence" at bounding box center [176, 141] width 58 height 26
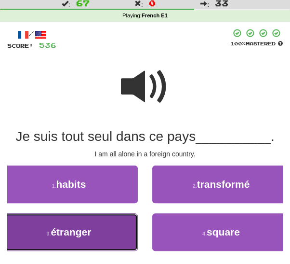
click at [86, 232] on span "étranger" at bounding box center [71, 231] width 40 height 11
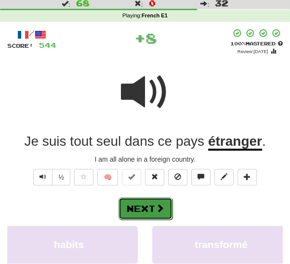
click at [141, 211] on button "Next" at bounding box center [146, 208] width 54 height 22
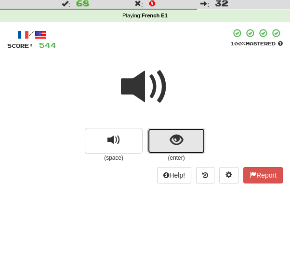
click at [157, 145] on button "show sentence" at bounding box center [176, 141] width 58 height 26
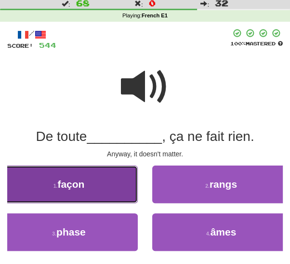
click at [87, 193] on button "1 . façon" at bounding box center [69, 184] width 138 height 38
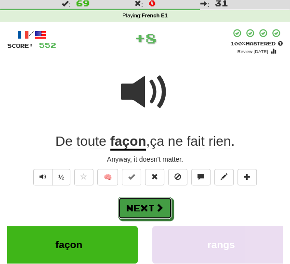
click at [133, 207] on button "Next" at bounding box center [145, 208] width 54 height 22
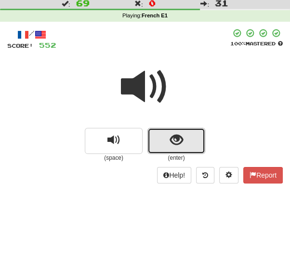
drag, startPoint x: 160, startPoint y: 139, endPoint x: 157, endPoint y: 147, distance: 8.6
click at [160, 141] on button "show sentence" at bounding box center [176, 141] width 58 height 26
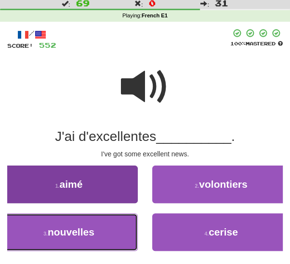
drag, startPoint x: 88, startPoint y: 229, endPoint x: 93, endPoint y: 226, distance: 5.8
click at [88, 229] on span "nouvelles" at bounding box center [71, 231] width 47 height 11
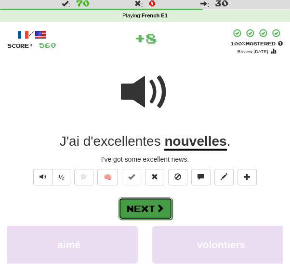
click at [144, 207] on button "Next" at bounding box center [146, 208] width 54 height 22
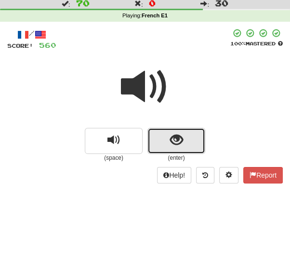
click at [164, 147] on button "show sentence" at bounding box center [176, 141] width 58 height 26
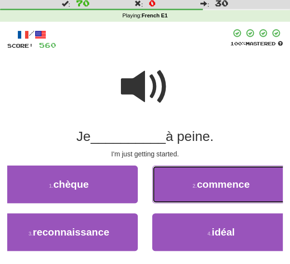
drag, startPoint x: 181, startPoint y: 189, endPoint x: 175, endPoint y: 191, distance: 5.8
click at [181, 189] on button "2 . commence" at bounding box center [221, 184] width 138 height 38
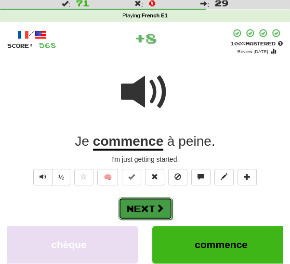
click at [151, 202] on button "Next" at bounding box center [146, 208] width 54 height 22
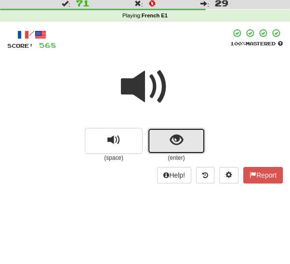
click at [171, 142] on span "show sentence" at bounding box center [176, 139] width 13 height 13
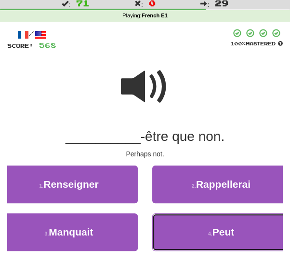
drag, startPoint x: 182, startPoint y: 228, endPoint x: 174, endPoint y: 222, distance: 9.6
click at [181, 227] on button "4 . Peut" at bounding box center [221, 232] width 138 height 38
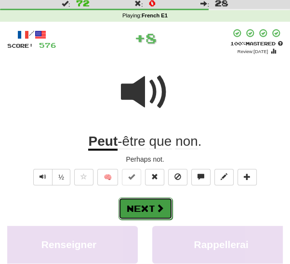
click at [149, 202] on button "Next" at bounding box center [146, 208] width 54 height 22
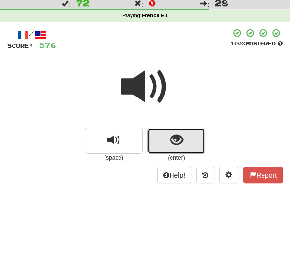
click at [159, 146] on button "show sentence" at bounding box center [176, 141] width 58 height 26
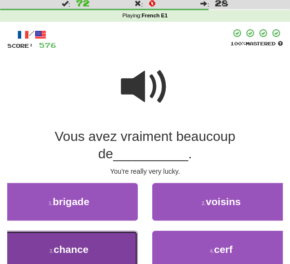
click at [105, 237] on button "3 . chance" at bounding box center [69, 249] width 138 height 38
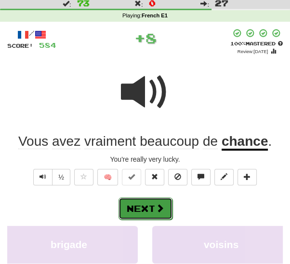
click at [149, 213] on button "Next" at bounding box center [146, 208] width 54 height 22
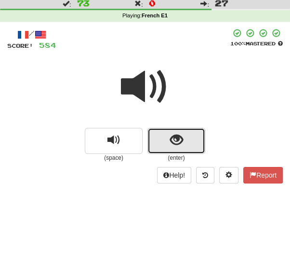
click at [163, 141] on button "show sentence" at bounding box center [176, 141] width 58 height 26
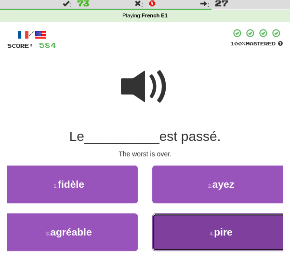
click at [193, 223] on button "4 . pire" at bounding box center [221, 232] width 138 height 38
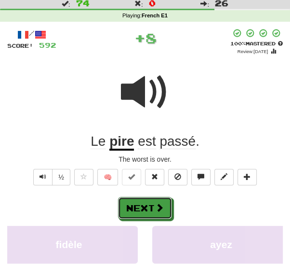
click at [155, 198] on button "Next" at bounding box center [145, 208] width 54 height 22
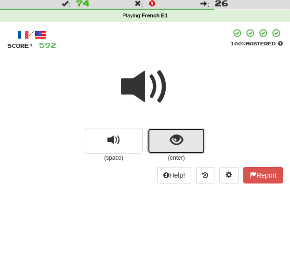
click at [164, 142] on button "show sentence" at bounding box center [176, 141] width 58 height 26
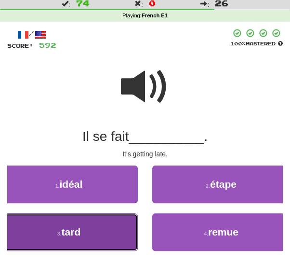
click at [98, 227] on button "3 . tard" at bounding box center [69, 232] width 138 height 38
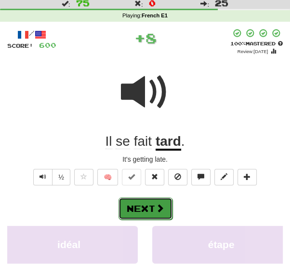
click at [147, 211] on button "Next" at bounding box center [146, 208] width 54 height 22
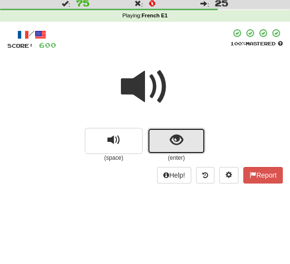
click at [159, 142] on button "show sentence" at bounding box center [176, 141] width 58 height 26
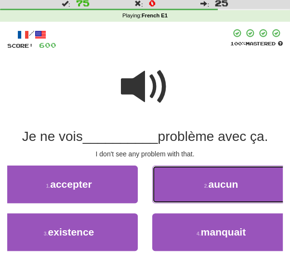
drag, startPoint x: 183, startPoint y: 186, endPoint x: 175, endPoint y: 187, distance: 7.3
click at [183, 186] on button "2 . aucun" at bounding box center [221, 184] width 138 height 38
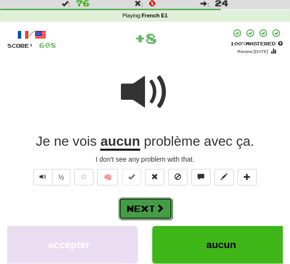
click at [148, 203] on button "Next" at bounding box center [146, 208] width 54 height 22
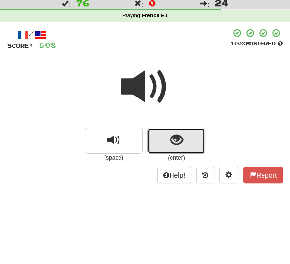
click at [160, 139] on button "show sentence" at bounding box center [176, 141] width 58 height 26
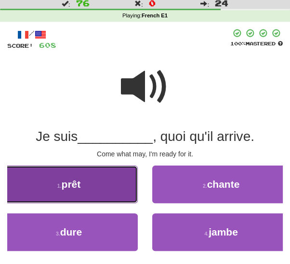
click at [98, 191] on button "1 . prêt" at bounding box center [69, 184] width 138 height 38
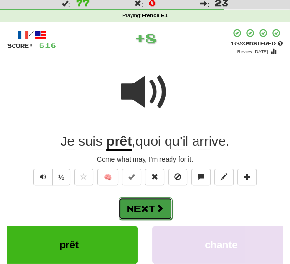
click at [149, 207] on button "Next" at bounding box center [146, 208] width 54 height 22
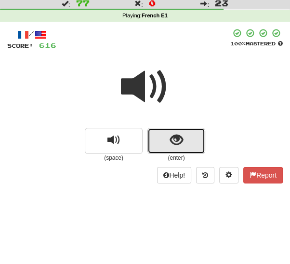
drag, startPoint x: 157, startPoint y: 147, endPoint x: 158, endPoint y: 140, distance: 7.8
click at [158, 140] on button "show sentence" at bounding box center [176, 141] width 58 height 26
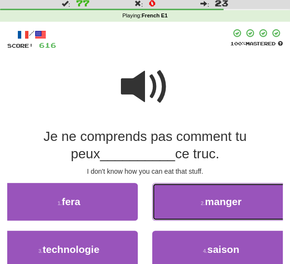
click at [179, 206] on button "2 . manger" at bounding box center [221, 202] width 138 height 38
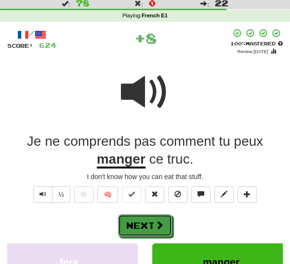
click at [141, 221] on button "Next" at bounding box center [145, 225] width 54 height 22
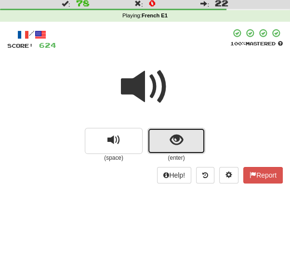
click at [159, 141] on button "show sentence" at bounding box center [176, 141] width 58 height 26
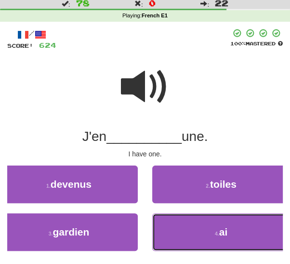
drag, startPoint x: 184, startPoint y: 227, endPoint x: 177, endPoint y: 219, distance: 10.6
click at [183, 226] on button "4 . ai" at bounding box center [221, 232] width 138 height 38
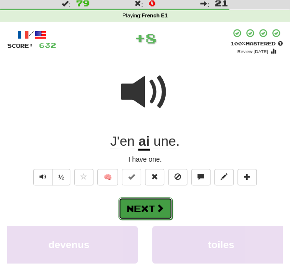
click at [147, 199] on button "Next" at bounding box center [146, 208] width 54 height 22
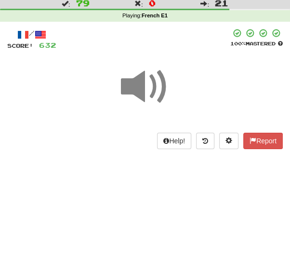
drag, startPoint x: 152, startPoint y: 92, endPoint x: 151, endPoint y: 98, distance: 6.3
click at [152, 92] on span at bounding box center [145, 87] width 48 height 48
click at [149, 97] on span at bounding box center [145, 87] width 48 height 48
click at [135, 92] on span at bounding box center [145, 87] width 48 height 48
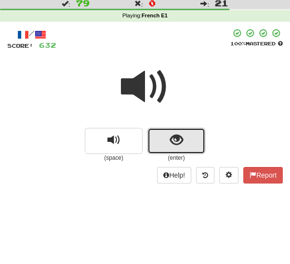
drag, startPoint x: 174, startPoint y: 139, endPoint x: 170, endPoint y: 146, distance: 8.4
click at [174, 140] on span "show sentence" at bounding box center [176, 139] width 13 height 13
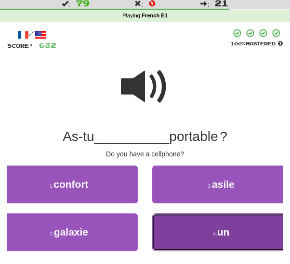
click at [202, 237] on button "4 . un" at bounding box center [221, 232] width 138 height 38
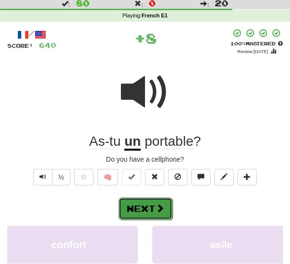
click at [154, 211] on button "Next" at bounding box center [146, 208] width 54 height 22
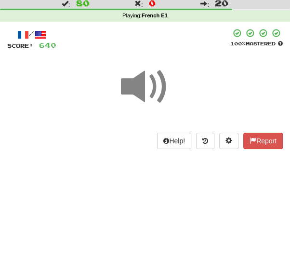
click at [145, 92] on span at bounding box center [145, 87] width 48 height 48
click at [142, 88] on span at bounding box center [145, 87] width 48 height 48
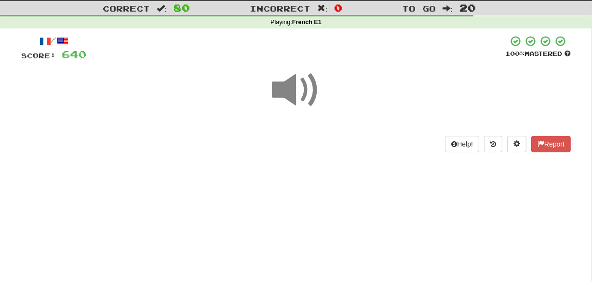
click at [308, 85] on span at bounding box center [296, 90] width 48 height 48
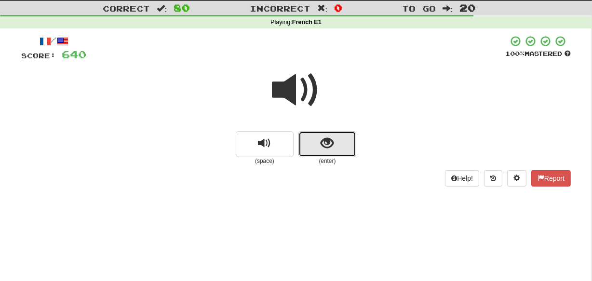
click at [328, 150] on button "show sentence" at bounding box center [327, 144] width 58 height 26
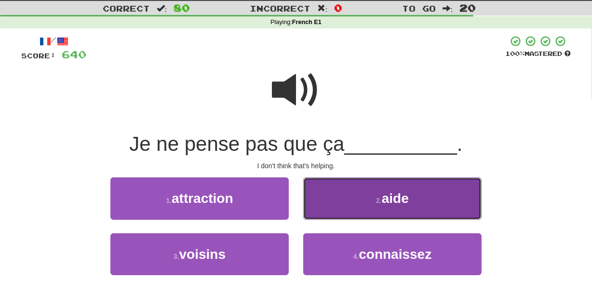
click at [352, 206] on button "2 . aide" at bounding box center [392, 198] width 178 height 42
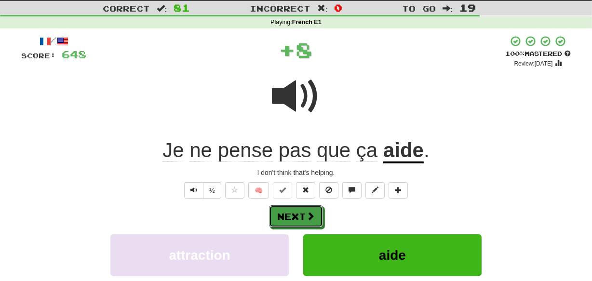
drag, startPoint x: 312, startPoint y: 213, endPoint x: 326, endPoint y: 195, distance: 23.4
click at [312, 211] on span at bounding box center [310, 215] width 9 height 9
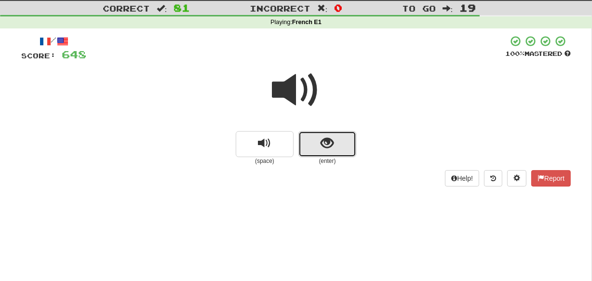
click at [332, 146] on span "show sentence" at bounding box center [327, 143] width 13 height 13
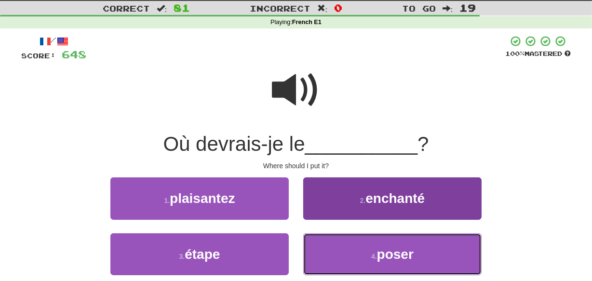
drag, startPoint x: 336, startPoint y: 255, endPoint x: 334, endPoint y: 247, distance: 8.3
click at [336, 254] on button "4 . poser" at bounding box center [392, 254] width 178 height 42
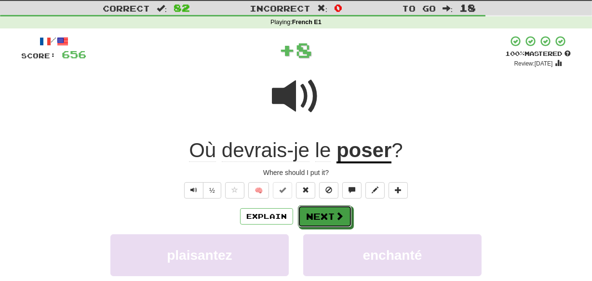
drag, startPoint x: 315, startPoint y: 216, endPoint x: 325, endPoint y: 210, distance: 11.5
click at [315, 216] on button "Next" at bounding box center [325, 216] width 54 height 22
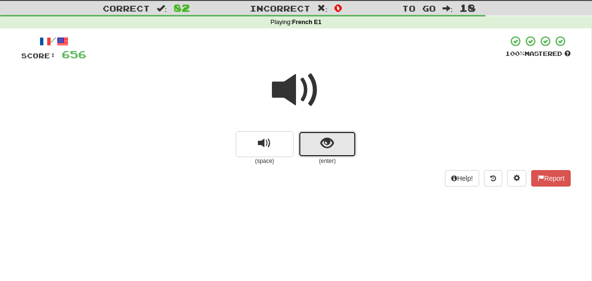
click at [342, 151] on button "show sentence" at bounding box center [327, 144] width 58 height 26
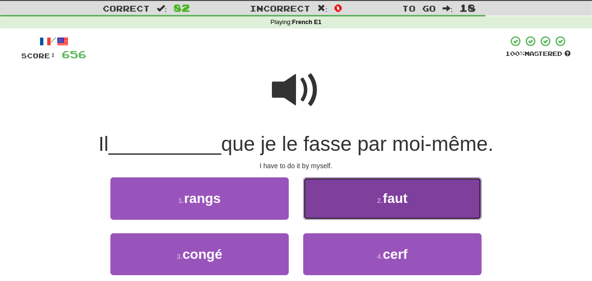
click at [359, 207] on button "2 . faut" at bounding box center [392, 198] width 178 height 42
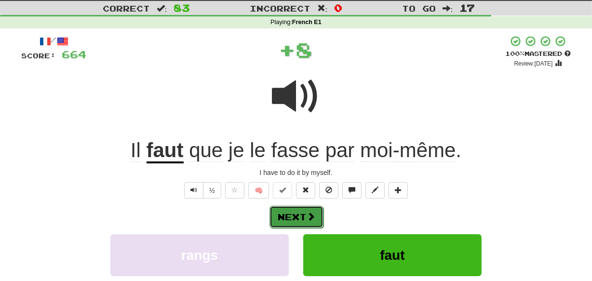
drag, startPoint x: 308, startPoint y: 216, endPoint x: 339, endPoint y: 211, distance: 31.2
click at [308, 216] on span at bounding box center [310, 215] width 9 height 9
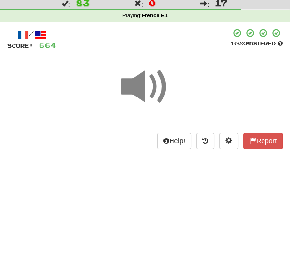
drag, startPoint x: 138, startPoint y: 87, endPoint x: 135, endPoint y: 97, distance: 11.1
click at [138, 87] on span at bounding box center [145, 87] width 48 height 48
click at [137, 92] on span at bounding box center [145, 87] width 48 height 48
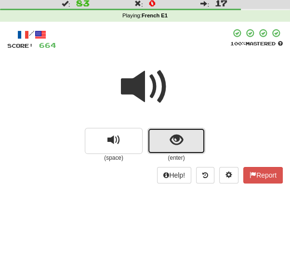
click at [177, 139] on span "show sentence" at bounding box center [176, 139] width 13 height 13
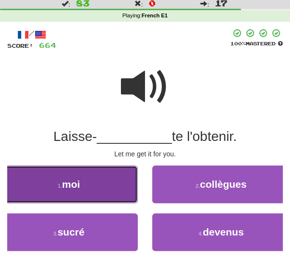
click at [118, 180] on button "1 . moi" at bounding box center [69, 184] width 138 height 38
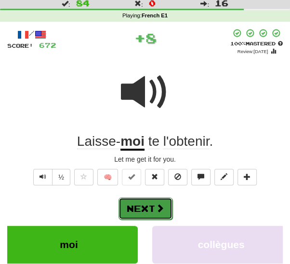
click at [160, 206] on span at bounding box center [160, 207] width 9 height 9
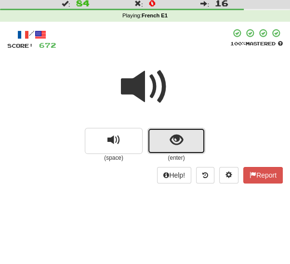
click at [183, 140] on button "show sentence" at bounding box center [176, 141] width 58 height 26
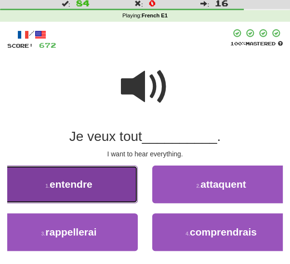
click at [115, 184] on button "1 . entendre" at bounding box center [69, 184] width 138 height 38
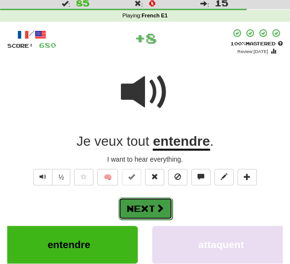
click at [157, 208] on span at bounding box center [160, 207] width 9 height 9
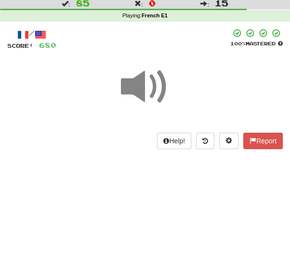
click at [155, 86] on span at bounding box center [145, 87] width 48 height 48
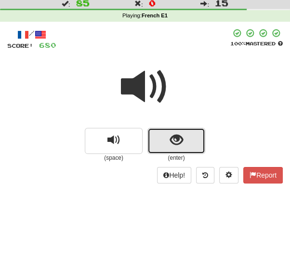
click at [187, 139] on button "show sentence" at bounding box center [176, 141] width 58 height 26
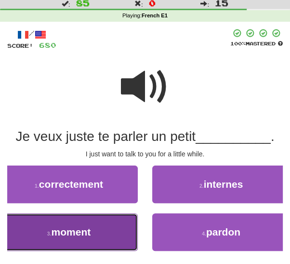
click at [105, 231] on button "3 . moment" at bounding box center [69, 232] width 138 height 38
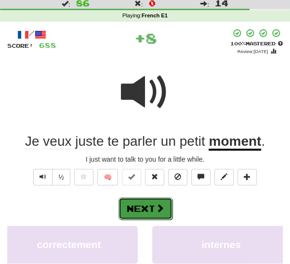
click at [163, 207] on span at bounding box center [160, 207] width 9 height 9
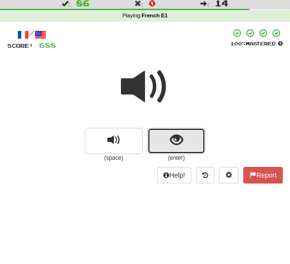
click at [186, 134] on button "show sentence" at bounding box center [176, 141] width 58 height 26
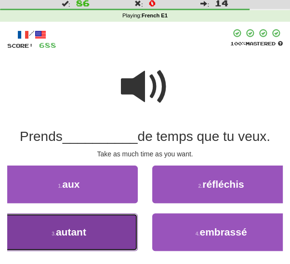
click at [120, 230] on button "3 . autant" at bounding box center [69, 232] width 138 height 38
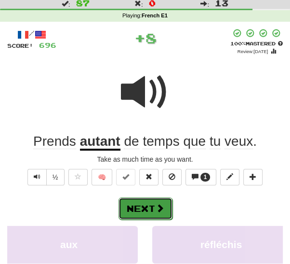
click at [155, 200] on button "Next" at bounding box center [146, 208] width 54 height 22
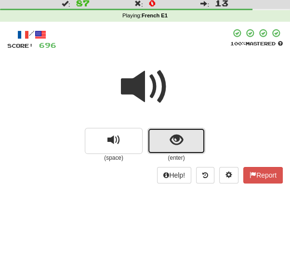
click at [175, 144] on span "show sentence" at bounding box center [176, 139] width 13 height 13
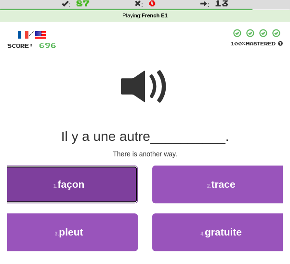
click at [119, 185] on button "1 . façon" at bounding box center [69, 184] width 138 height 38
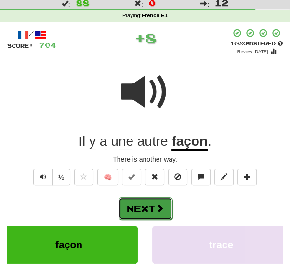
click at [157, 203] on span at bounding box center [160, 207] width 9 height 9
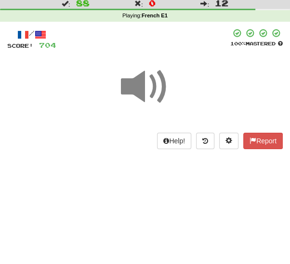
click at [145, 85] on span at bounding box center [145, 87] width 48 height 48
click at [155, 84] on span at bounding box center [145, 87] width 48 height 48
click at [158, 89] on span at bounding box center [145, 87] width 48 height 48
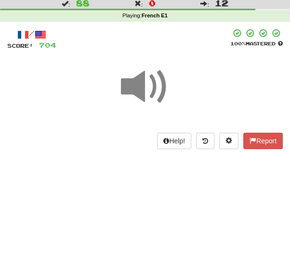
click at [161, 85] on span at bounding box center [145, 87] width 48 height 48
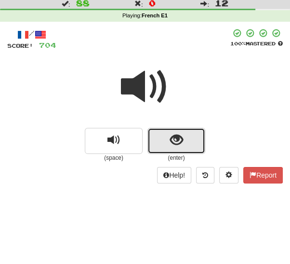
click at [186, 140] on button "show sentence" at bounding box center [176, 141] width 58 height 26
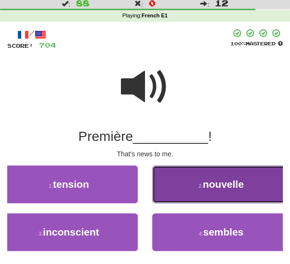
click at [214, 193] on button "2 . nouvelle" at bounding box center [221, 184] width 138 height 38
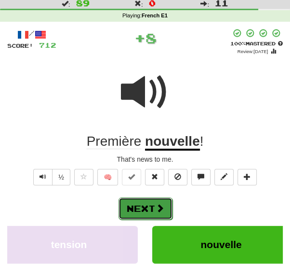
click at [156, 212] on button "Next" at bounding box center [146, 208] width 54 height 22
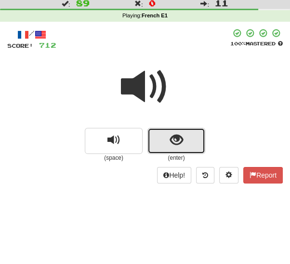
click at [181, 149] on button "show sentence" at bounding box center [176, 141] width 58 height 26
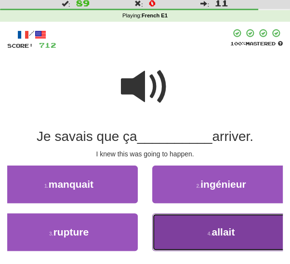
click at [205, 239] on button "4 . allait" at bounding box center [221, 232] width 138 height 38
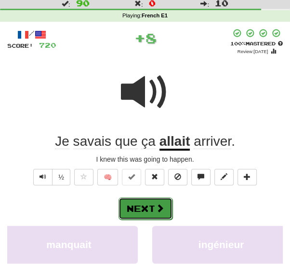
click at [163, 211] on span at bounding box center [160, 207] width 9 height 9
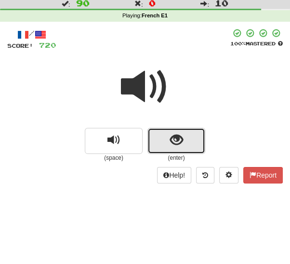
click at [183, 143] on button "show sentence" at bounding box center [176, 141] width 58 height 26
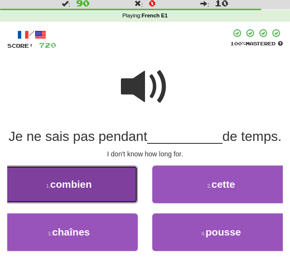
click at [93, 200] on button "1 . combien" at bounding box center [69, 184] width 138 height 38
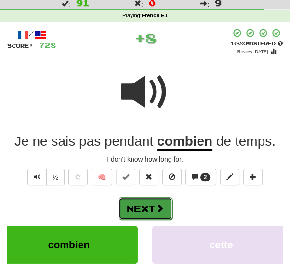
click at [146, 215] on button "Next" at bounding box center [146, 208] width 54 height 22
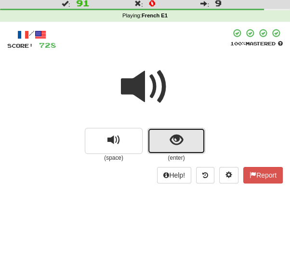
click at [185, 142] on button "show sentence" at bounding box center [176, 141] width 58 height 26
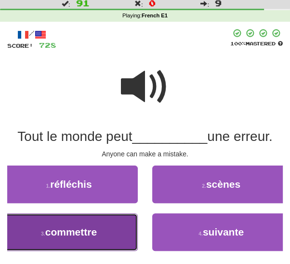
click at [109, 234] on button "3 . commettre" at bounding box center [69, 232] width 138 height 38
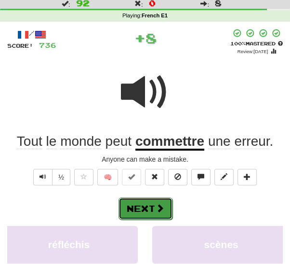
click at [148, 210] on button "Next" at bounding box center [146, 208] width 54 height 22
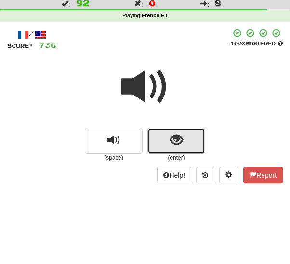
click at [184, 144] on button "show sentence" at bounding box center [176, 141] width 58 height 26
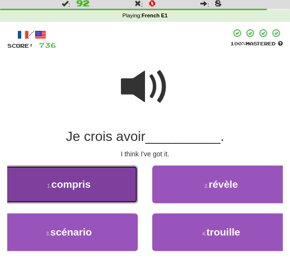
click at [105, 181] on button "1 . compris" at bounding box center [69, 184] width 138 height 38
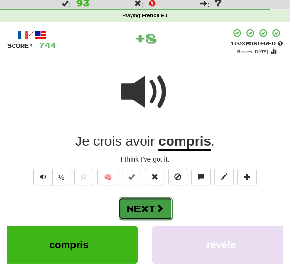
click at [156, 207] on span at bounding box center [160, 207] width 9 height 9
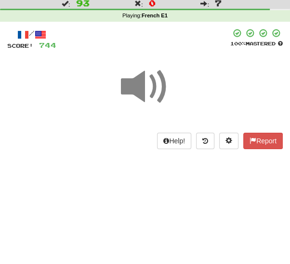
click at [155, 88] on span at bounding box center [145, 87] width 48 height 48
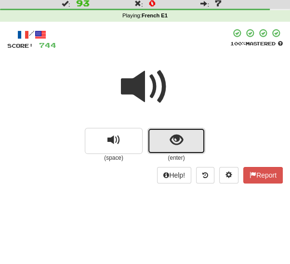
click at [185, 143] on button "show sentence" at bounding box center [176, 141] width 58 height 26
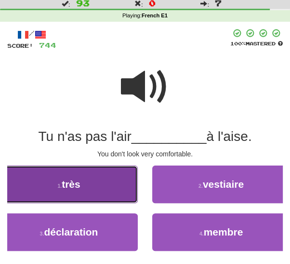
click at [112, 188] on button "1 . très" at bounding box center [69, 184] width 138 height 38
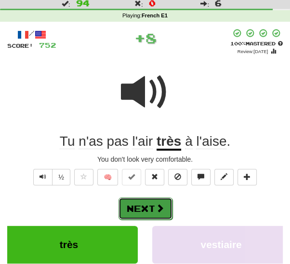
click at [150, 203] on button "Next" at bounding box center [146, 208] width 54 height 22
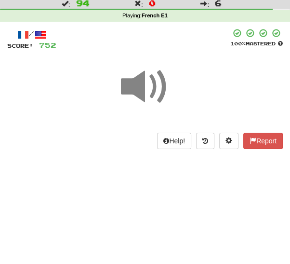
click at [154, 84] on span at bounding box center [145, 87] width 48 height 48
click at [155, 88] on span at bounding box center [145, 87] width 48 height 48
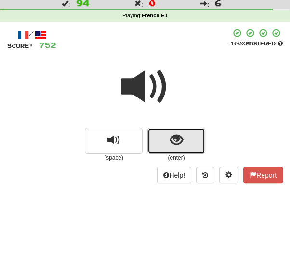
click at [184, 141] on button "show sentence" at bounding box center [176, 141] width 58 height 26
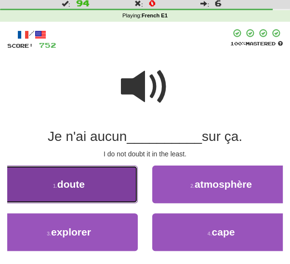
click at [113, 192] on button "1 . doute" at bounding box center [69, 184] width 138 height 38
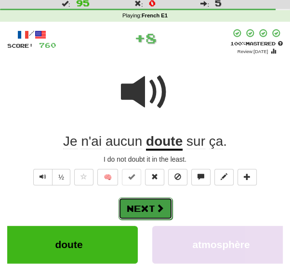
click at [153, 207] on button "Next" at bounding box center [146, 208] width 54 height 22
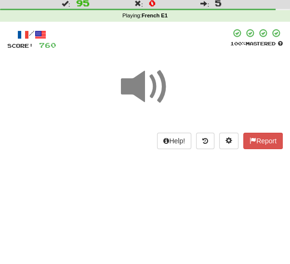
click at [157, 86] on span at bounding box center [145, 87] width 48 height 48
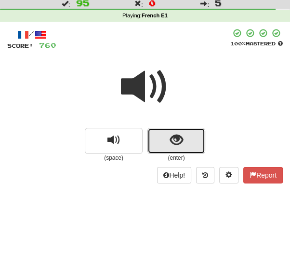
click at [177, 143] on span "show sentence" at bounding box center [176, 139] width 13 height 13
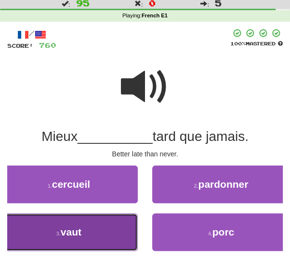
click at [119, 235] on button "3 . vaut" at bounding box center [69, 232] width 138 height 38
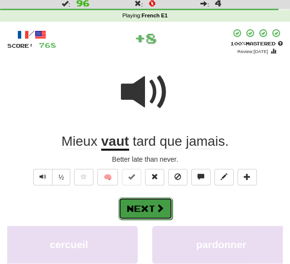
click at [159, 211] on span at bounding box center [160, 207] width 9 height 9
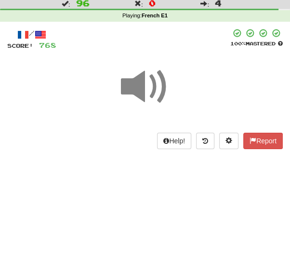
click at [155, 88] on span at bounding box center [145, 87] width 48 height 48
click at [146, 87] on span at bounding box center [145, 87] width 48 height 48
click at [152, 88] on span at bounding box center [145, 87] width 48 height 48
click at [151, 81] on span at bounding box center [145, 87] width 48 height 48
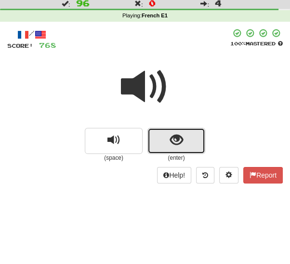
click at [181, 142] on span "show sentence" at bounding box center [176, 139] width 13 height 13
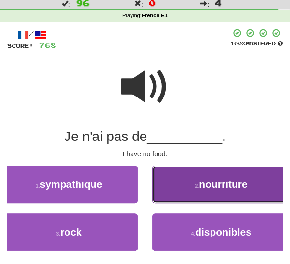
click at [211, 190] on button "2 . nourriture" at bounding box center [221, 184] width 138 height 38
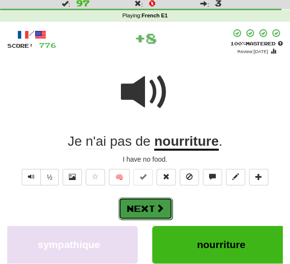
click at [156, 211] on span at bounding box center [160, 207] width 9 height 9
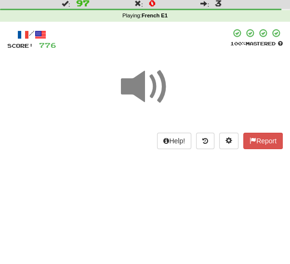
click at [159, 85] on span at bounding box center [145, 87] width 48 height 48
click at [147, 86] on span at bounding box center [145, 87] width 48 height 48
click at [154, 80] on span at bounding box center [145, 87] width 48 height 48
click at [151, 92] on span at bounding box center [145, 87] width 48 height 48
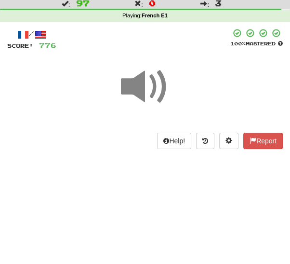
click at [151, 92] on span at bounding box center [145, 87] width 48 height 48
click at [155, 89] on span at bounding box center [145, 87] width 48 height 48
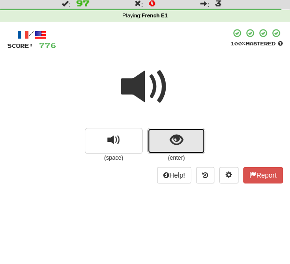
click at [188, 146] on button "show sentence" at bounding box center [176, 141] width 58 height 26
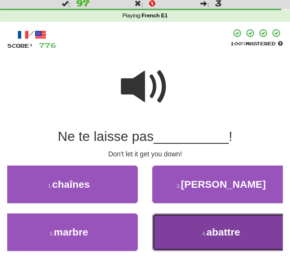
click at [191, 237] on button "4 . abattre" at bounding box center [221, 232] width 138 height 38
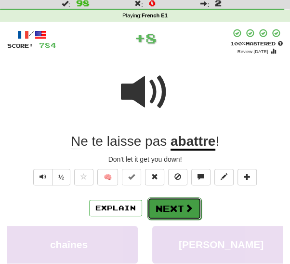
click at [166, 207] on button "Next" at bounding box center [174, 208] width 54 height 22
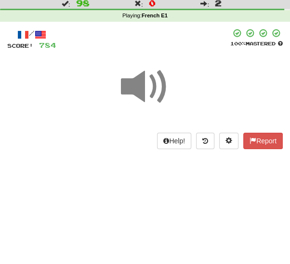
click at [155, 89] on span at bounding box center [145, 87] width 48 height 48
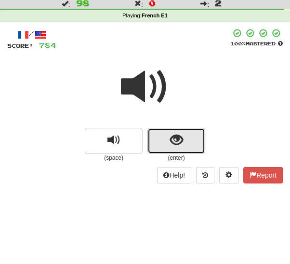
click at [183, 145] on button "show sentence" at bounding box center [176, 141] width 58 height 26
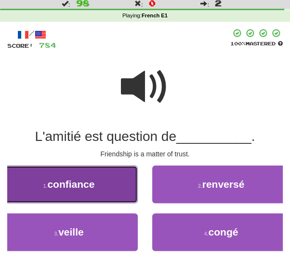
click at [119, 192] on button "1 . confiance" at bounding box center [69, 184] width 138 height 38
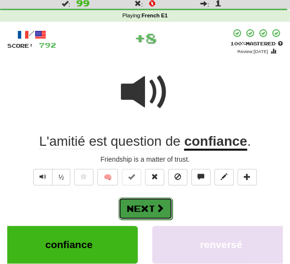
click at [157, 210] on span at bounding box center [160, 207] width 9 height 9
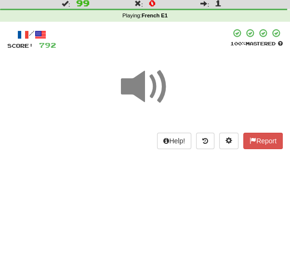
click at [163, 87] on span at bounding box center [145, 87] width 48 height 48
click at [161, 93] on span at bounding box center [145, 87] width 48 height 48
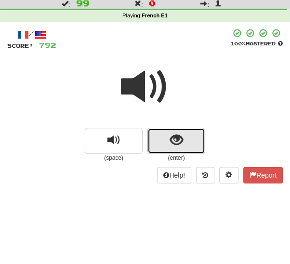
click at [189, 145] on button "show sentence" at bounding box center [176, 141] width 58 height 26
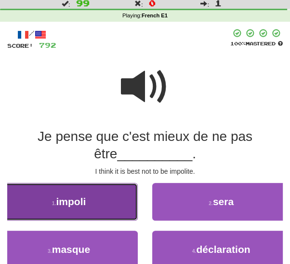
click at [103, 208] on button "1 . impoli" at bounding box center [69, 202] width 138 height 38
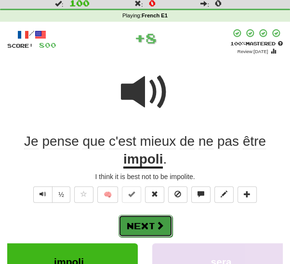
click at [156, 224] on span at bounding box center [160, 225] width 9 height 9
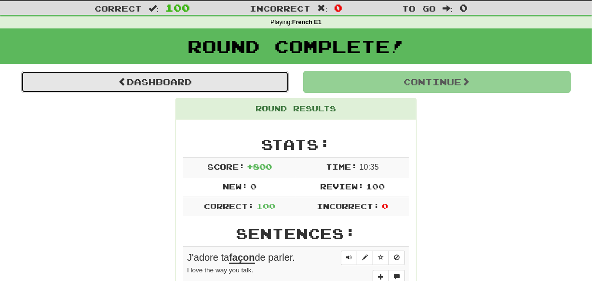
click at [240, 80] on link "Dashboard" at bounding box center [154, 82] width 267 height 22
click at [76, 88] on link "Dashboard" at bounding box center [154, 82] width 267 height 22
click at [65, 80] on link "Dashboard" at bounding box center [154, 82] width 267 height 22
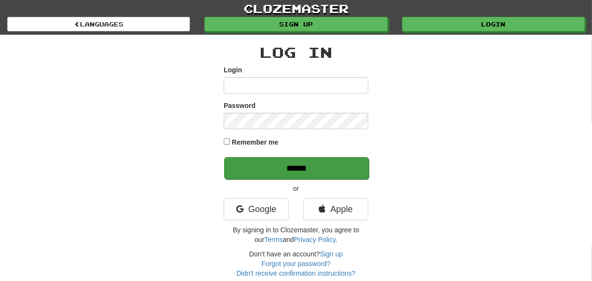
type input "********"
click at [255, 168] on input "******" at bounding box center [296, 168] width 145 height 22
